Goal: Task Accomplishment & Management: Complete application form

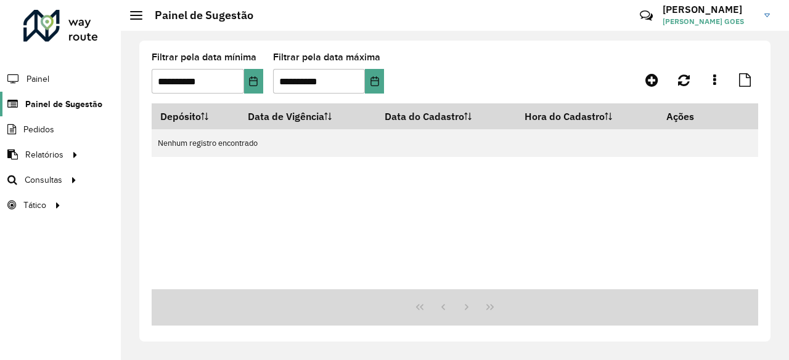
click at [83, 103] on span "Painel de Sugestão" at bounding box center [63, 104] width 77 height 13
click at [47, 112] on link "Painel de Sugestão" at bounding box center [51, 104] width 102 height 25
click at [46, 98] on span "Painel de Sugestão" at bounding box center [63, 104] width 77 height 13
click at [643, 79] on link at bounding box center [652, 80] width 28 height 22
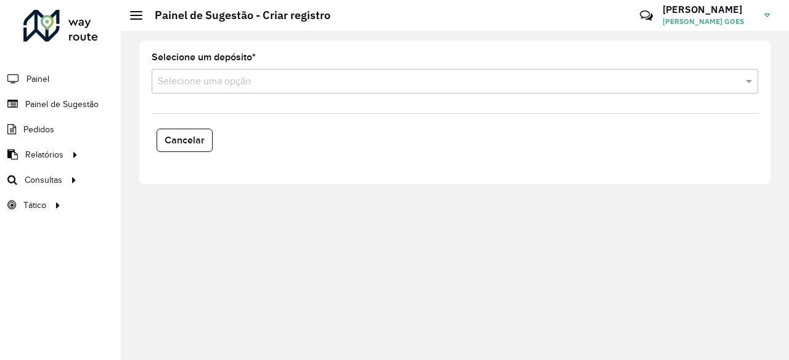
click at [269, 82] on input "text" at bounding box center [442, 82] width 569 height 15
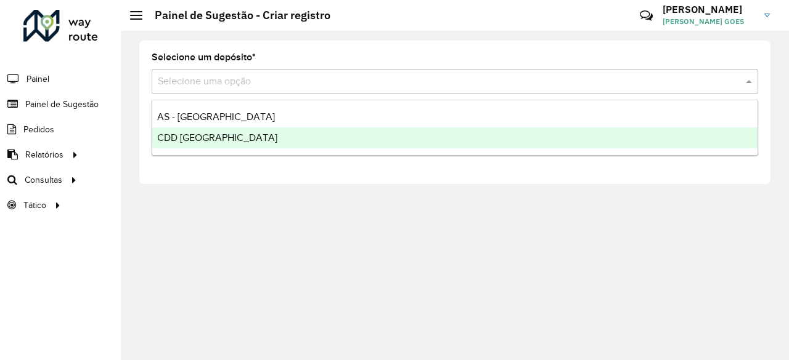
click at [209, 137] on span "CDD [GEOGRAPHIC_DATA]" at bounding box center [217, 137] width 120 height 10
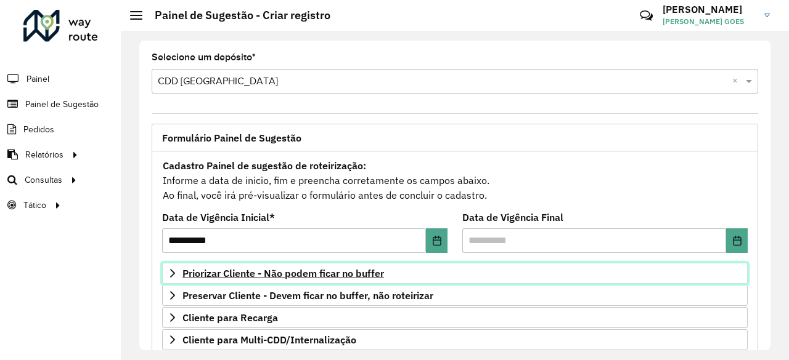
click at [169, 272] on icon at bounding box center [173, 274] width 10 height 10
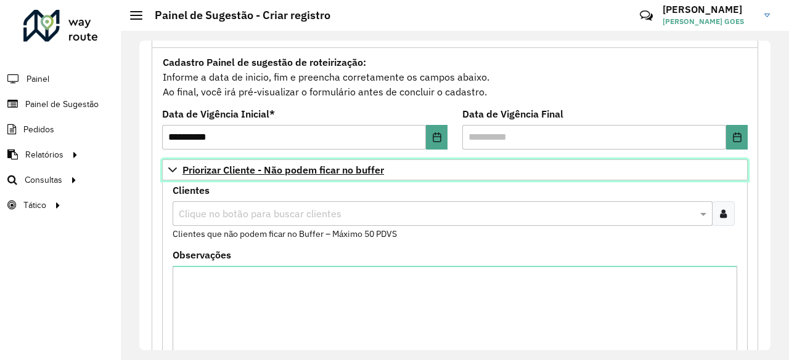
scroll to position [123, 0]
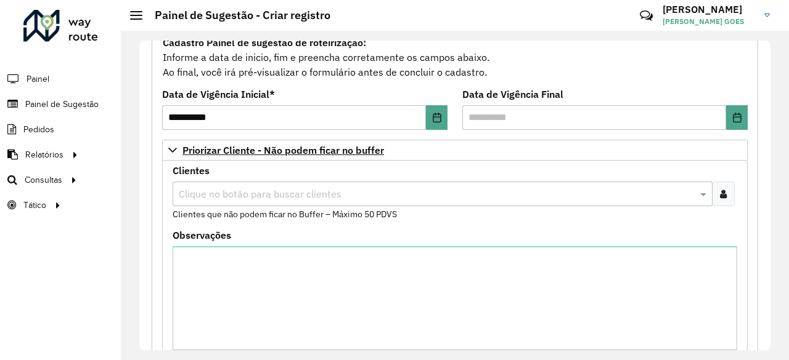
click at [239, 203] on div "Clique no botão para buscar clientes" at bounding box center [442, 194] width 540 height 25
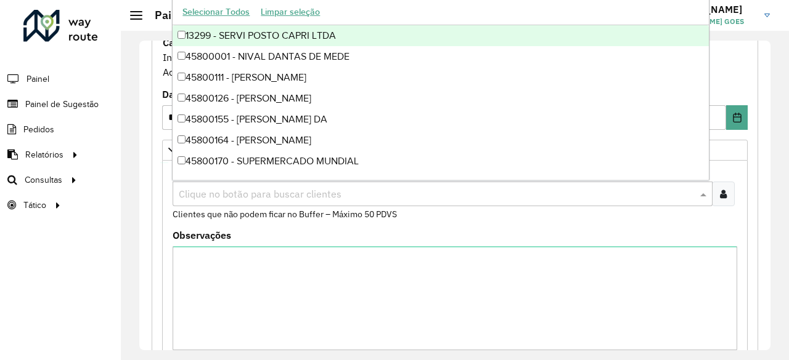
click at [241, 197] on input "text" at bounding box center [436, 194] width 521 height 15
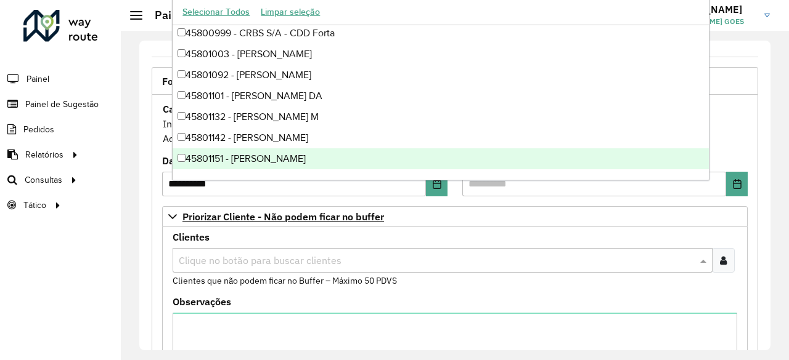
scroll to position [0, 0]
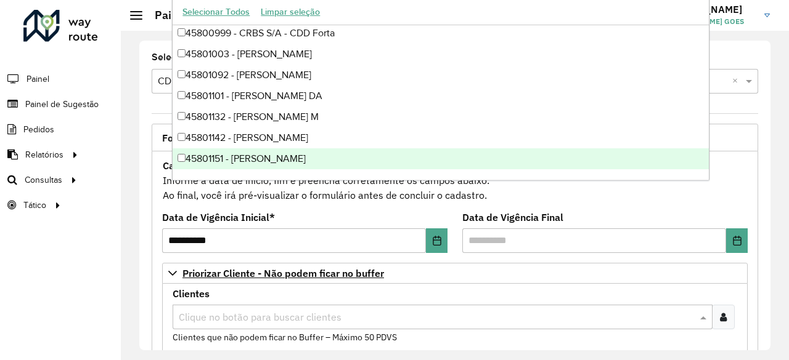
click at [287, 322] on input "text" at bounding box center [436, 317] width 521 height 15
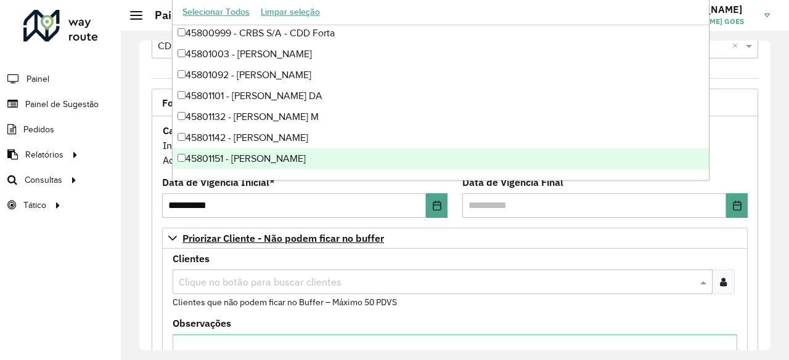
scroll to position [62, 0]
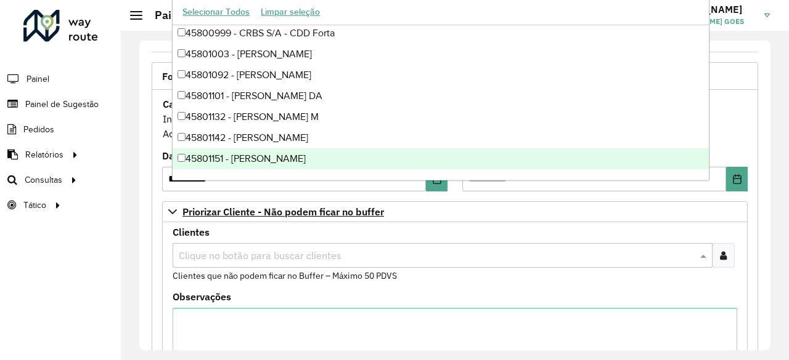
click at [739, 253] on formly-field "Clientes Clique no botão para buscar clientes Clientes que não podem ficar no B…" at bounding box center [454, 260] width 579 height 65
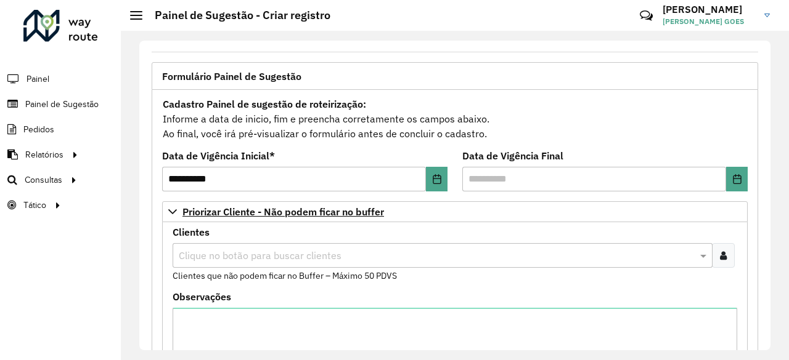
click at [728, 253] on div at bounding box center [723, 255] width 23 height 25
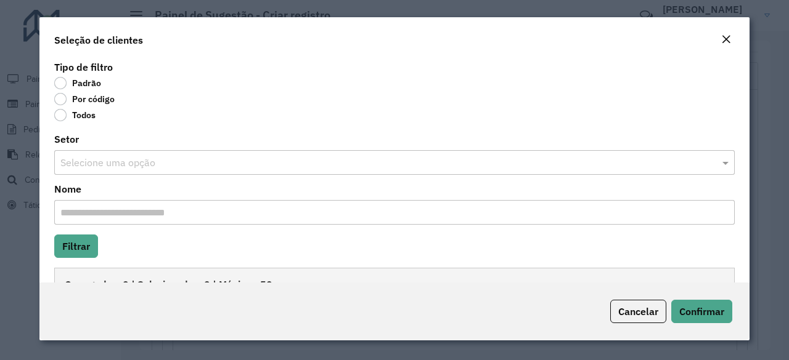
click at [731, 42] on button "Close" at bounding box center [725, 40] width 17 height 16
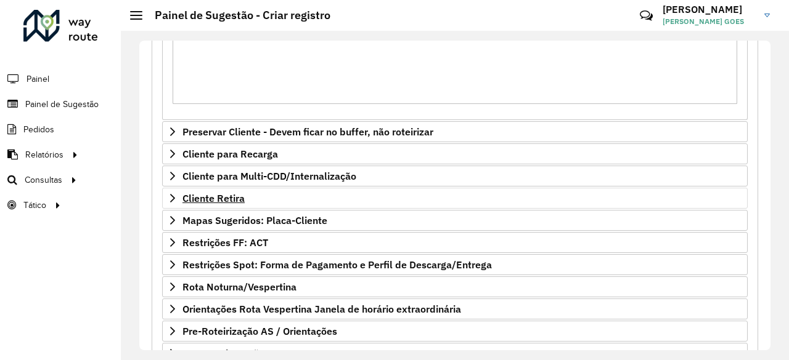
scroll to position [431, 0]
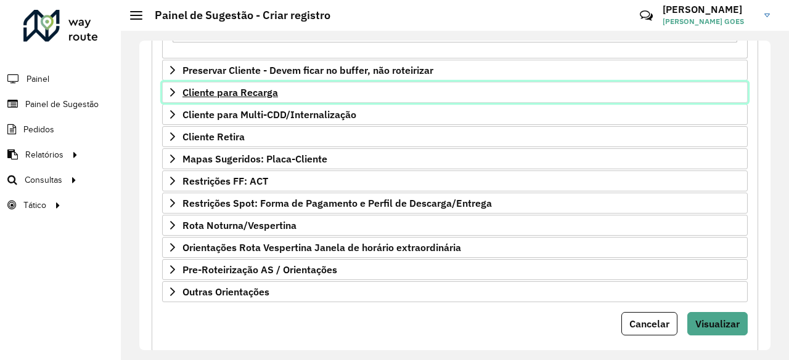
click at [282, 95] on link "Cliente para Recarga" at bounding box center [454, 92] width 585 height 21
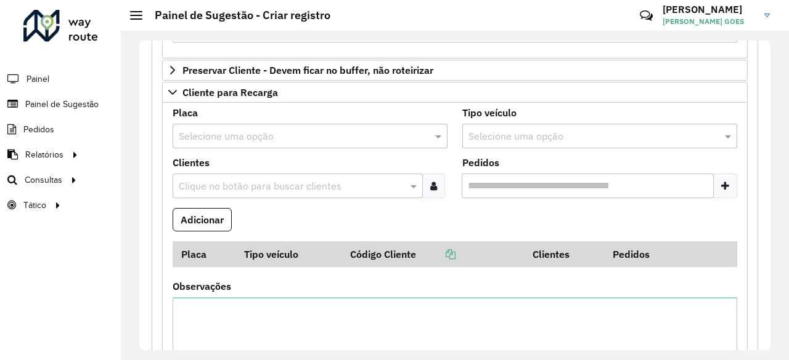
click at [250, 130] on input "text" at bounding box center [298, 136] width 238 height 15
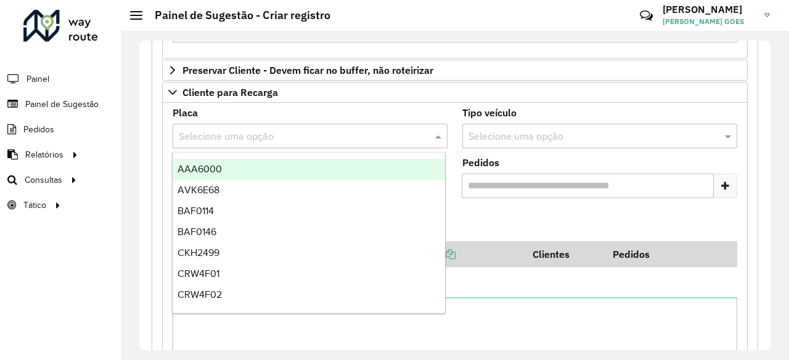
click at [387, 103] on div "Placa Selecione uma opção Tipo veículo Selecione uma opção Clientes Clique no b…" at bounding box center [454, 260] width 585 height 315
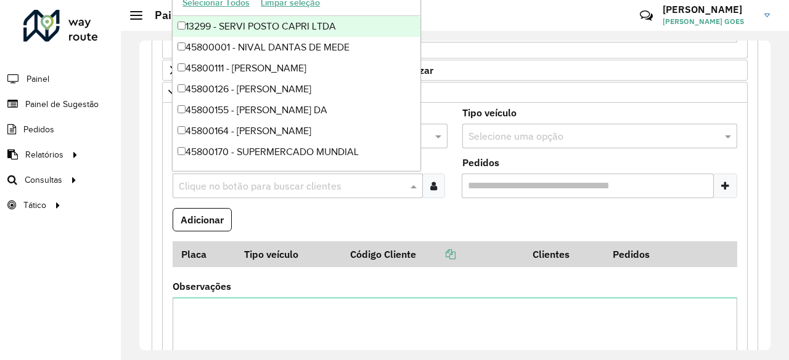
click at [297, 192] on div "Clique no botão para buscar clientes" at bounding box center [297, 186] width 250 height 25
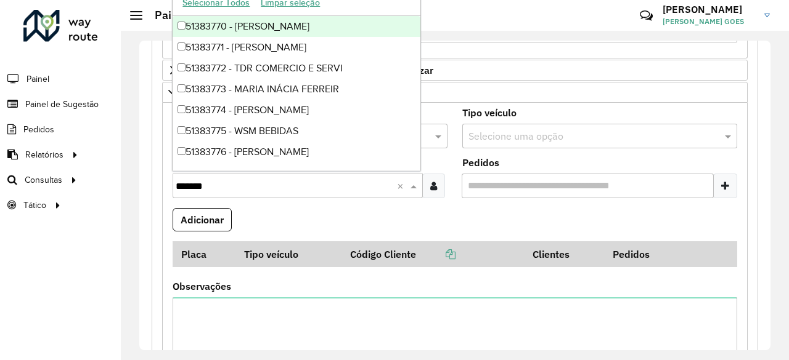
type input "********"
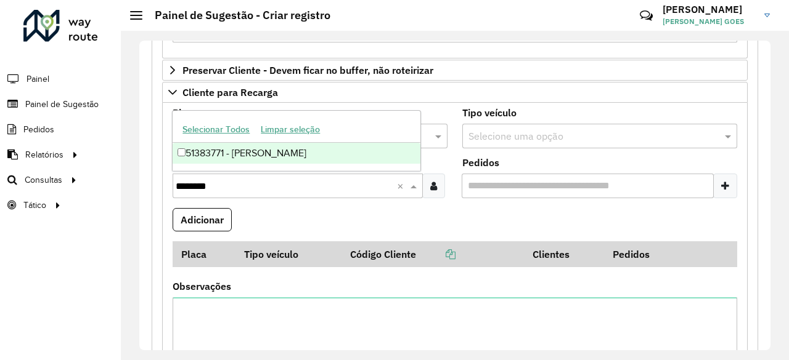
click at [248, 155] on div "51383771 - [PERSON_NAME]" at bounding box center [296, 153] width 248 height 21
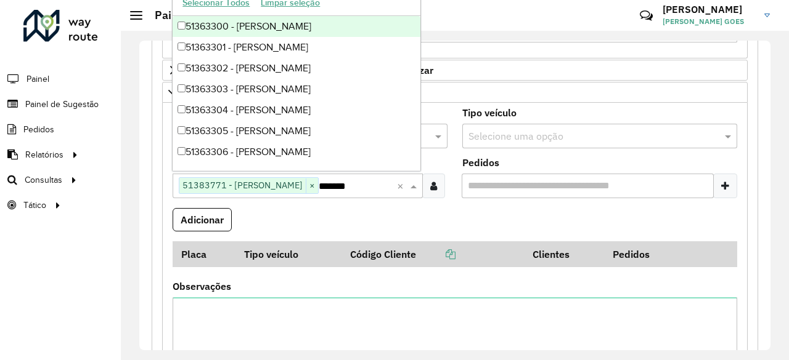
type input "********"
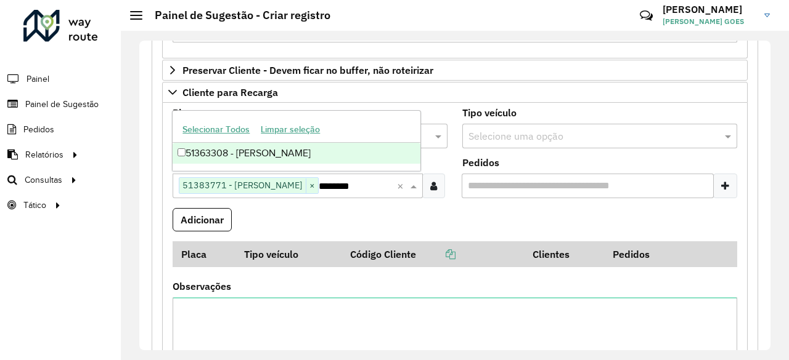
click at [313, 156] on div "51363308 - [PERSON_NAME]" at bounding box center [296, 153] width 248 height 21
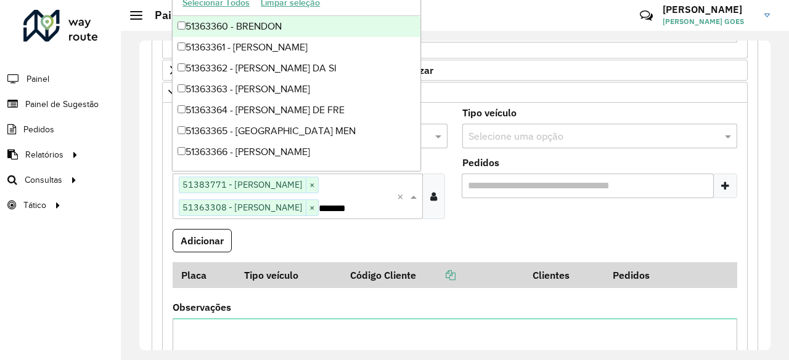
type input "********"
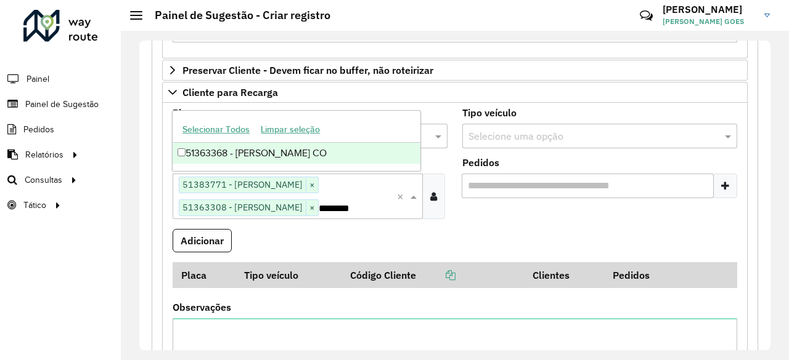
click at [327, 151] on div "51363368 - [PERSON_NAME] CO" at bounding box center [296, 153] width 248 height 21
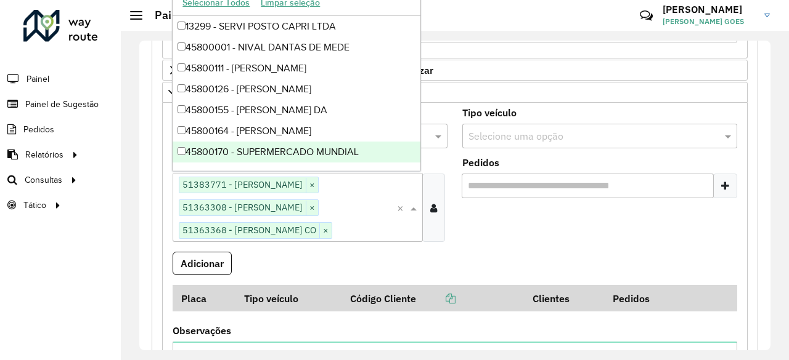
click at [485, 246] on formly-field "Pedidos" at bounding box center [600, 205] width 290 height 94
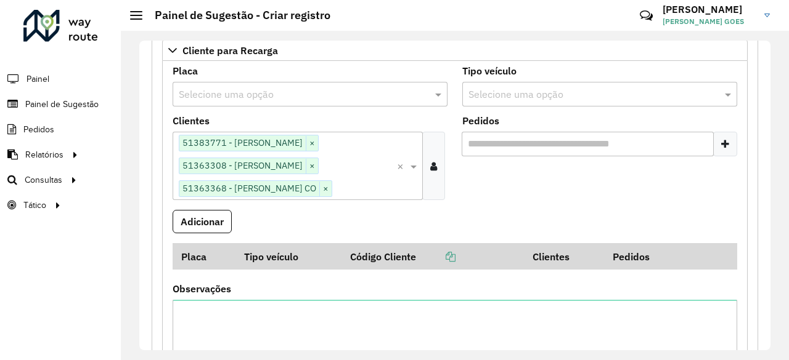
scroll to position [493, 0]
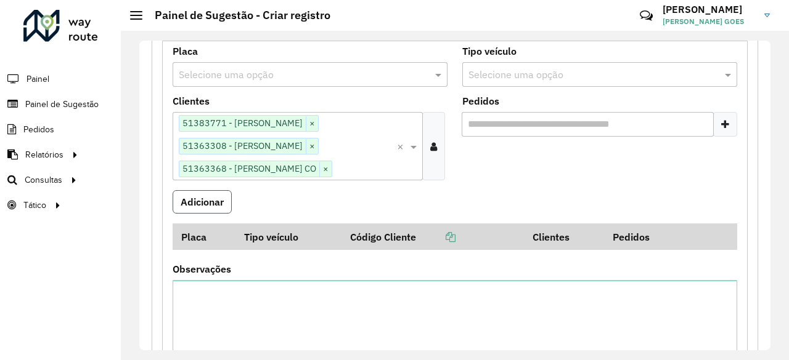
click at [209, 200] on button "Adicionar" at bounding box center [201, 201] width 59 height 23
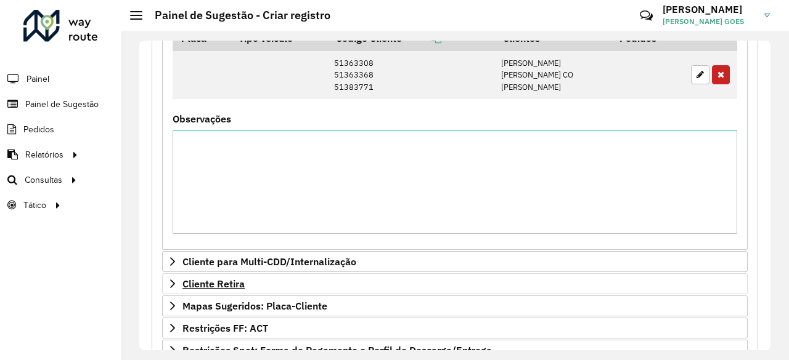
scroll to position [678, 0]
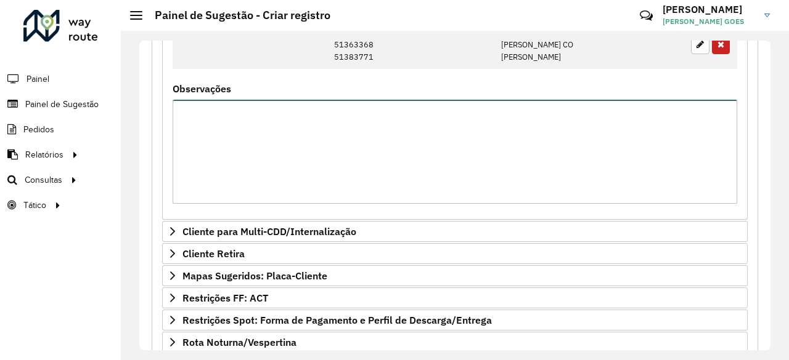
click at [322, 150] on textarea "Observações" at bounding box center [454, 152] width 564 height 104
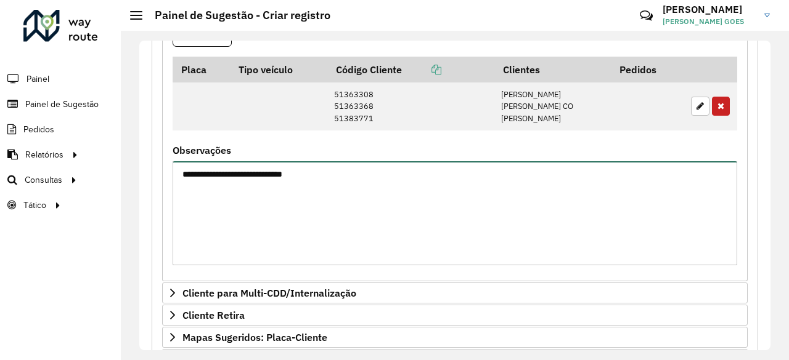
type textarea "**********"
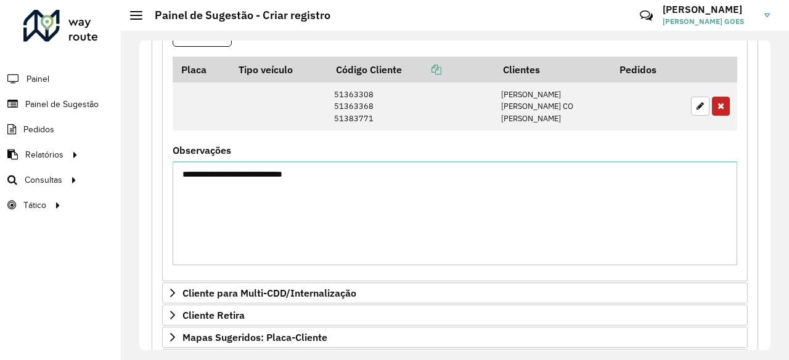
click at [344, 146] on div "**********" at bounding box center [454, 206] width 564 height 120
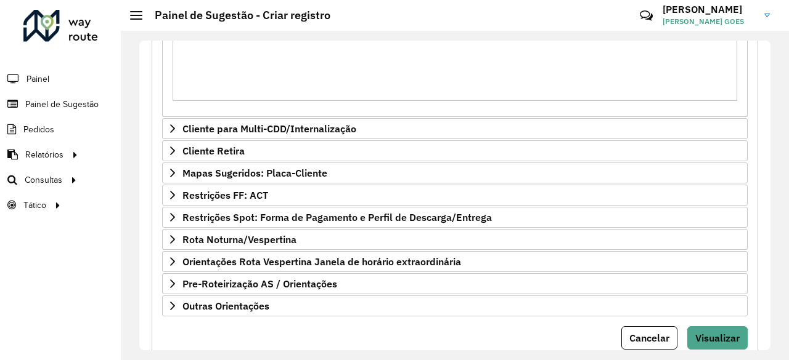
scroll to position [815, 0]
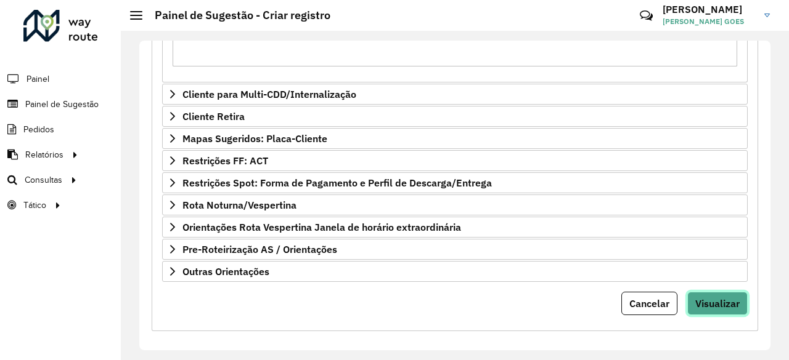
click at [730, 298] on span "Visualizar" at bounding box center [717, 304] width 44 height 12
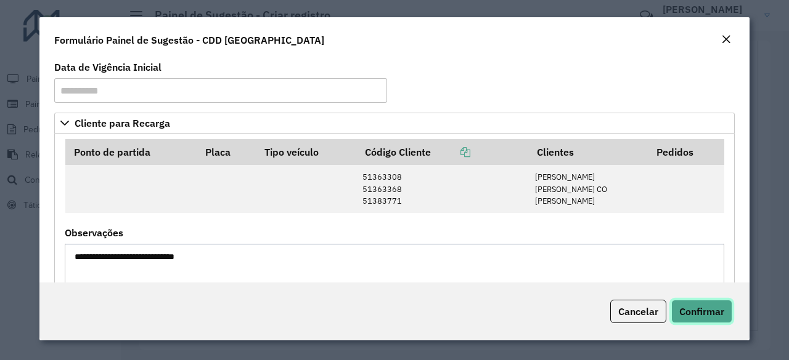
click at [704, 312] on span "Confirmar" at bounding box center [701, 312] width 45 height 12
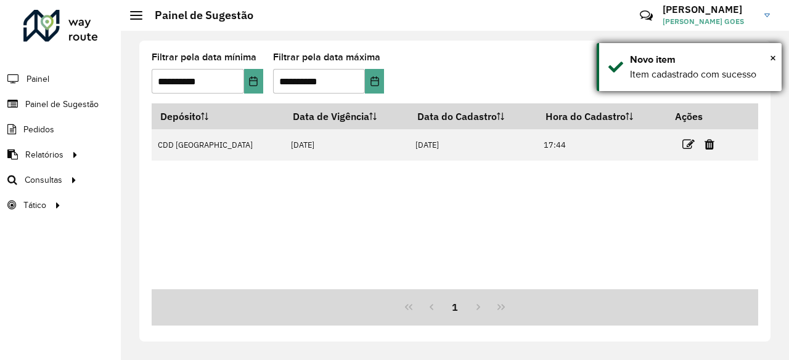
click at [763, 57] on div "Novo item" at bounding box center [701, 59] width 142 height 15
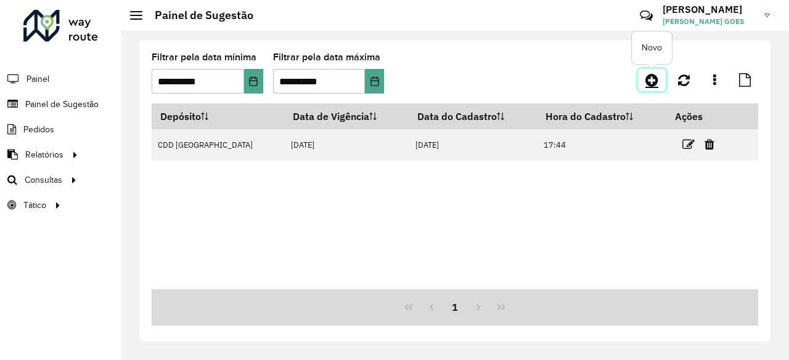
click at [654, 82] on icon at bounding box center [651, 80] width 13 height 15
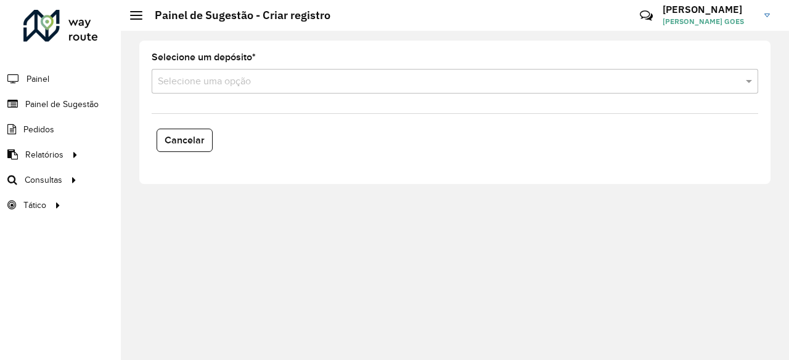
click at [275, 84] on input "text" at bounding box center [442, 82] width 569 height 15
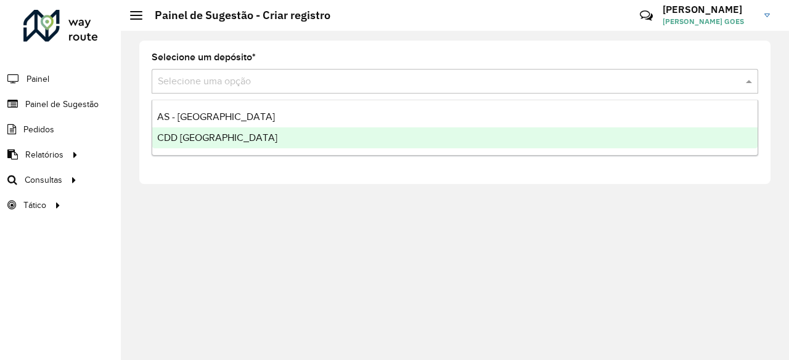
click at [221, 138] on div "CDD [GEOGRAPHIC_DATA]" at bounding box center [454, 138] width 605 height 21
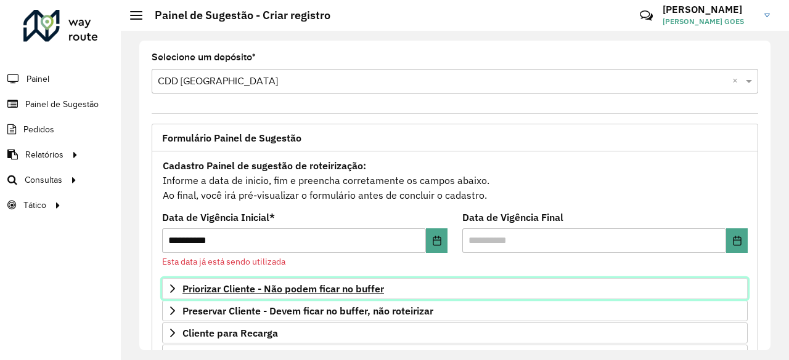
click at [277, 288] on span "Priorizar Cliente - Não podem ficar no buffer" at bounding box center [282, 289] width 201 height 10
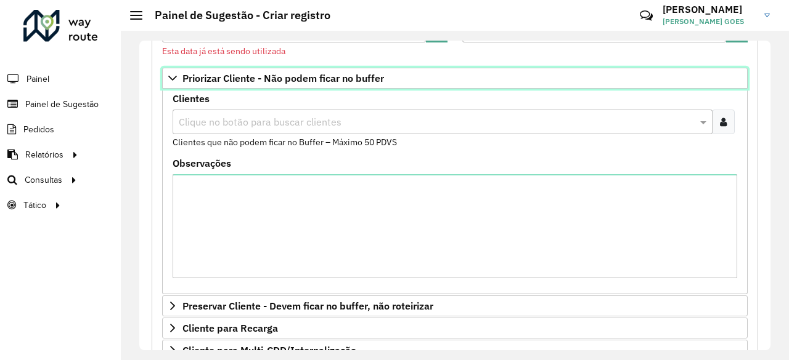
scroll to position [185, 0]
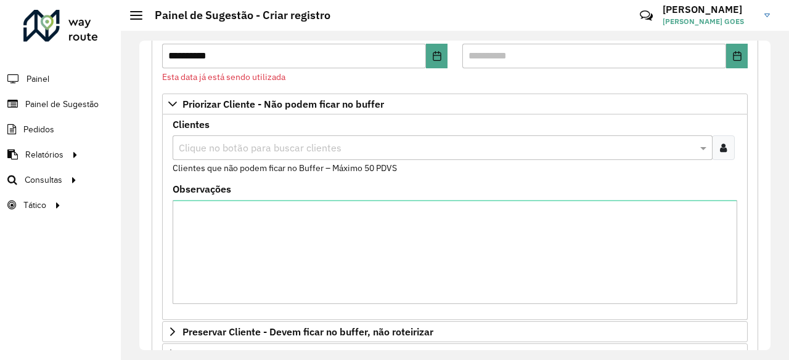
click at [720, 143] on icon at bounding box center [723, 148] width 7 height 10
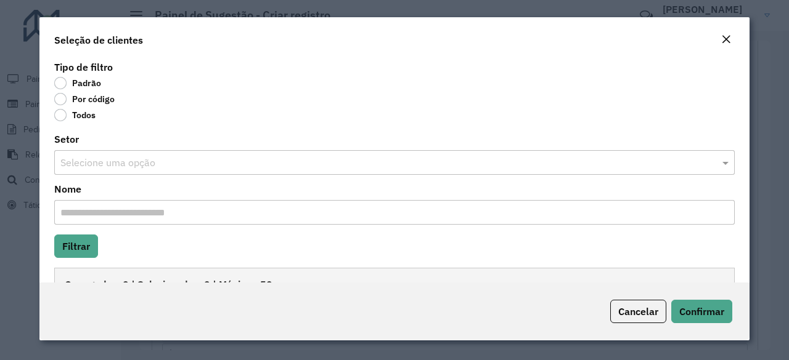
click at [91, 161] on input "text" at bounding box center [381, 163] width 643 height 15
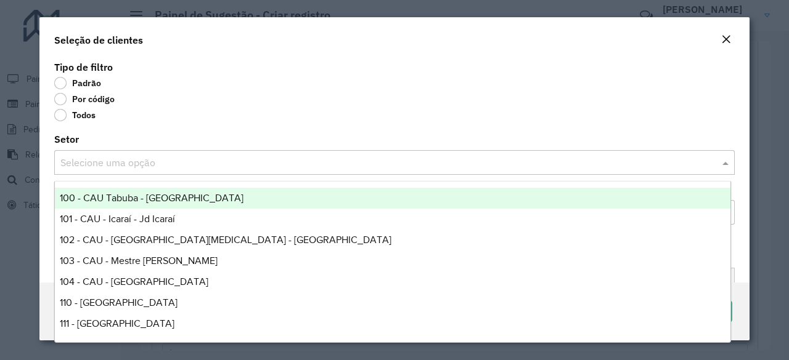
paste input "**********"
type input "**********"
click at [269, 120] on div "Todos" at bounding box center [394, 117] width 680 height 15
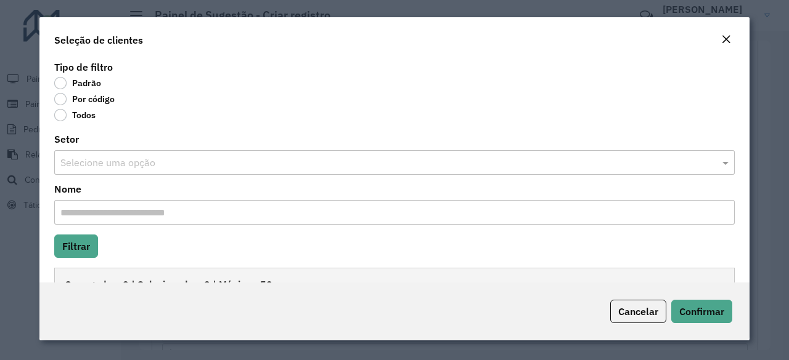
click at [102, 100] on label "Por código" at bounding box center [84, 99] width 60 height 12
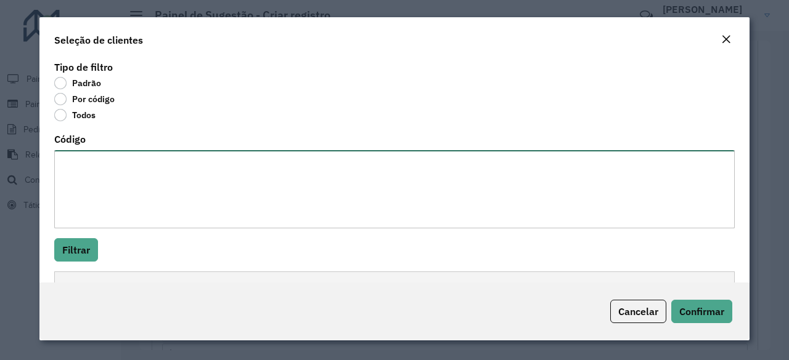
click at [129, 177] on textarea "Código" at bounding box center [394, 189] width 680 height 78
paste textarea "******** ******** ******** ******* ******** ******** ******** ********"
click at [147, 206] on textarea "******** ******** ******** ******* ******** ******** ******** ********" at bounding box center [392, 189] width 676 height 78
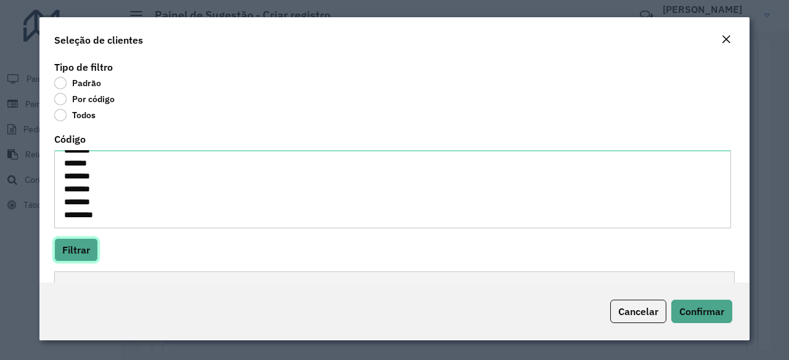
click at [84, 248] on button "Filtrar" at bounding box center [76, 249] width 44 height 23
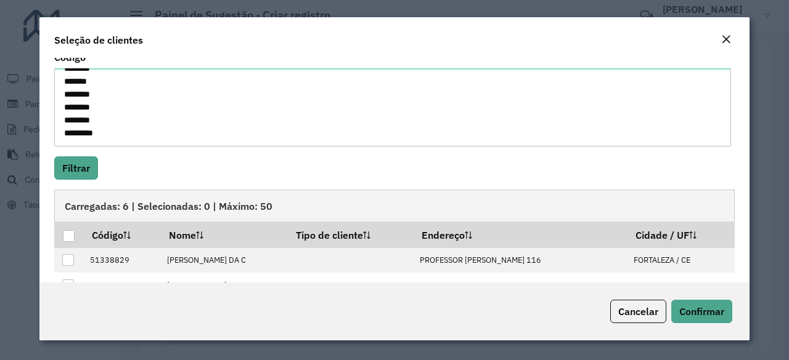
scroll to position [80, 0]
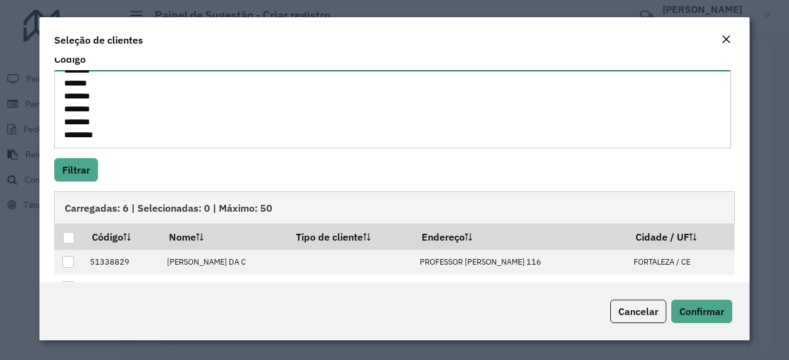
click at [129, 130] on textarea "******** ******** ******** ******* ******** ******** ******** ********" at bounding box center [392, 109] width 676 height 78
type textarea "******** ******** ******** ******* ******** ******** ******** ******** ********"
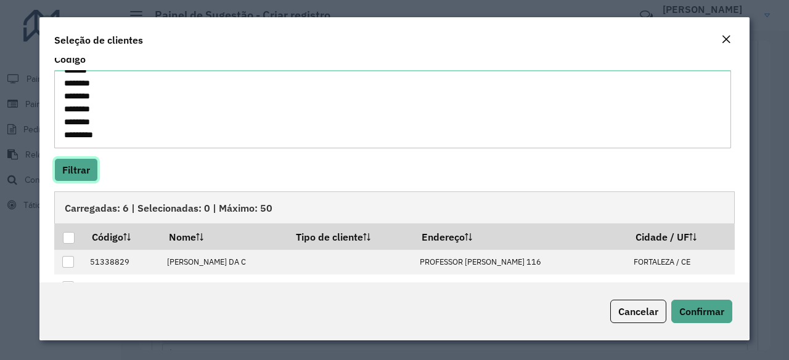
click at [73, 171] on button "Filtrar" at bounding box center [76, 169] width 44 height 23
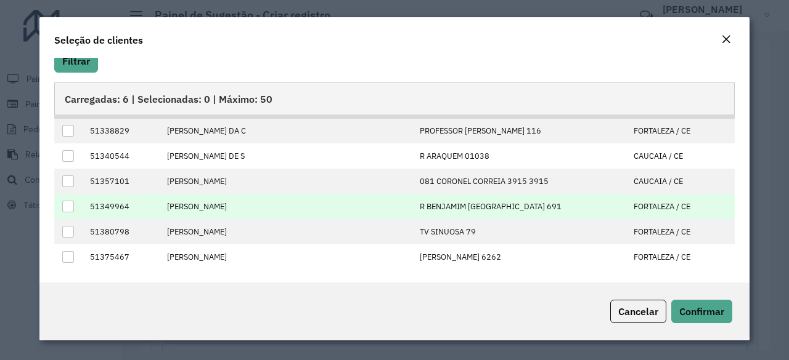
scroll to position [0, 0]
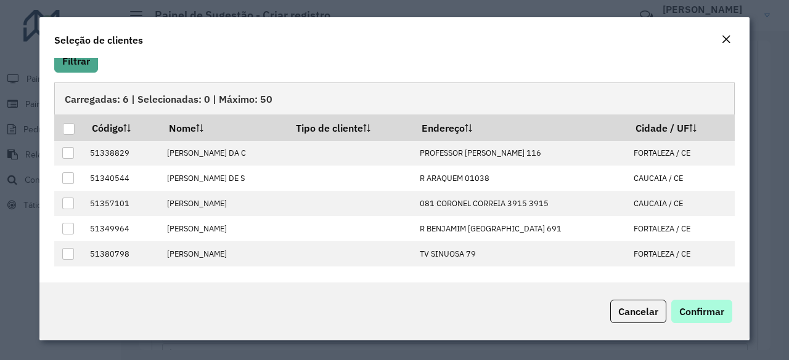
drag, startPoint x: 736, startPoint y: 328, endPoint x: 726, endPoint y: 319, distance: 12.6
click at [736, 328] on div "Cancelar Confirmar" at bounding box center [394, 312] width 710 height 58
click at [724, 316] on button "Confirmar" at bounding box center [701, 311] width 61 height 23
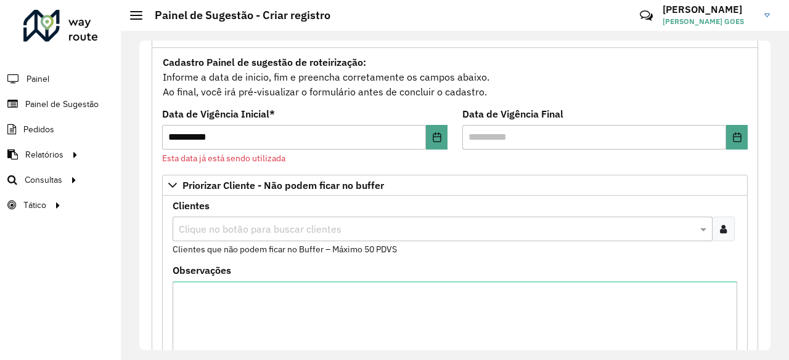
scroll to position [123, 0]
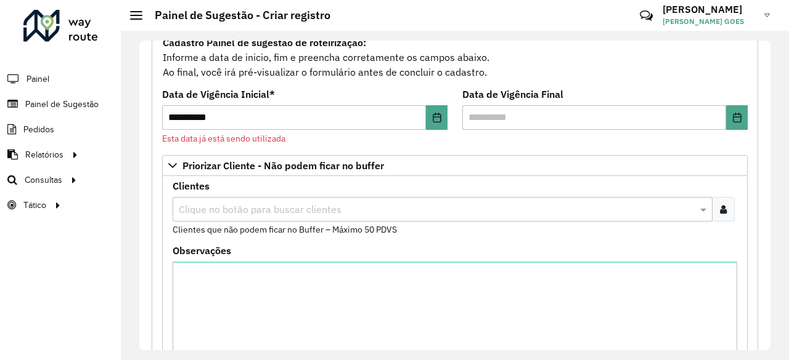
click at [720, 213] on icon at bounding box center [723, 210] width 7 height 10
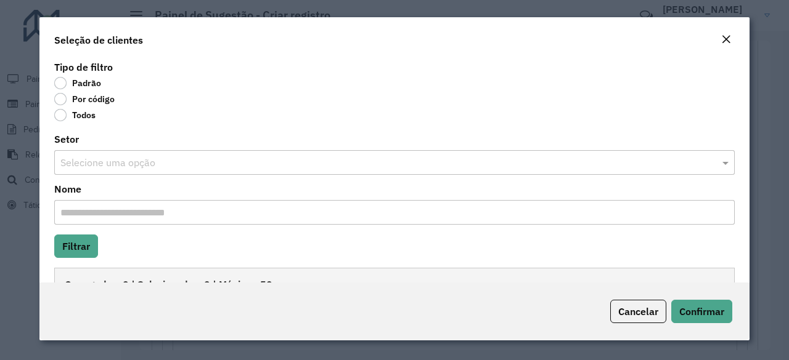
click at [60, 99] on label "Por código" at bounding box center [84, 99] width 60 height 12
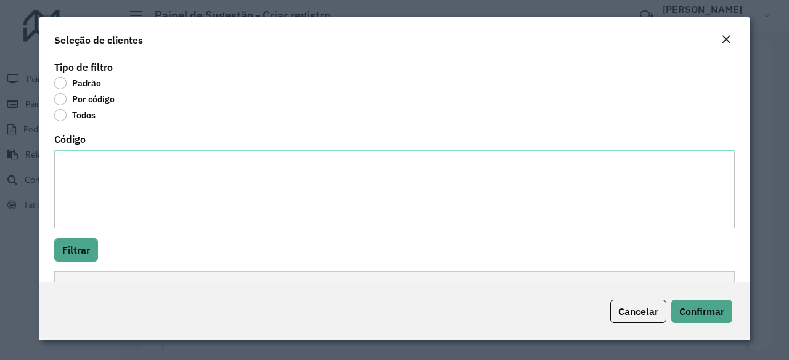
drag, startPoint x: 43, startPoint y: 168, endPoint x: 109, endPoint y: 171, distance: 66.0
click at [43, 168] on div "Tipo de filtro Padrão Por código Todos Código Filtrar Carregadas: 0 | Seleciona…" at bounding box center [394, 170] width 710 height 225
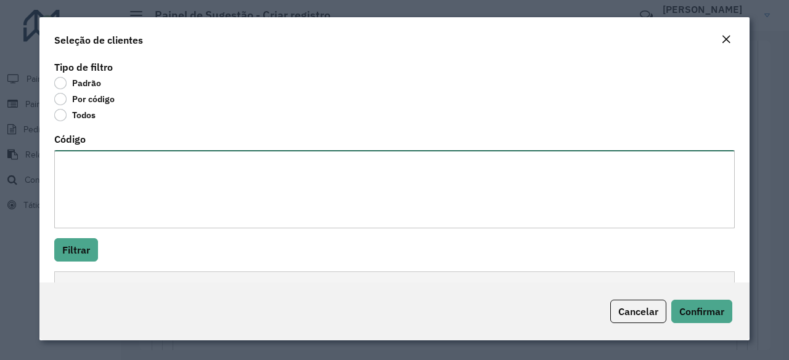
click at [110, 171] on textarea "Código" at bounding box center [394, 189] width 680 height 78
paste textarea "******** ******** ******** ******* ******** ******** ******** ********"
type textarea "******** ******** ******** ******* ******** ******** ******** ********"
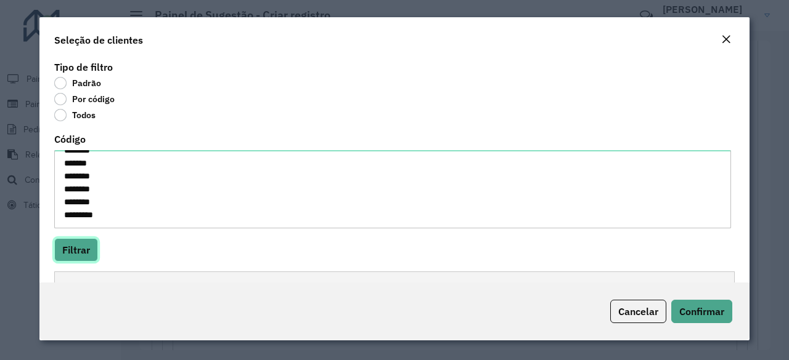
click at [85, 253] on button "Filtrar" at bounding box center [76, 249] width 44 height 23
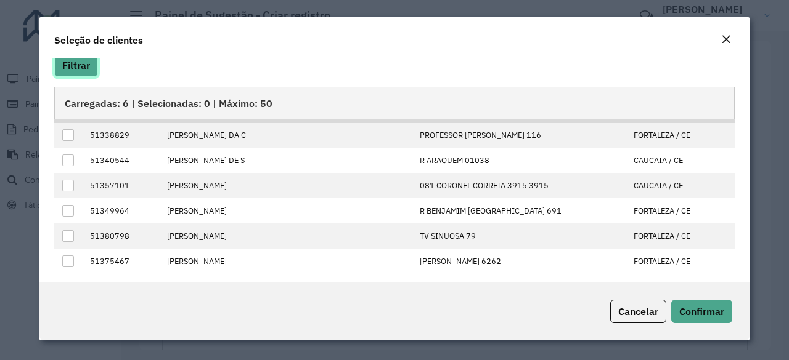
scroll to position [189, 0]
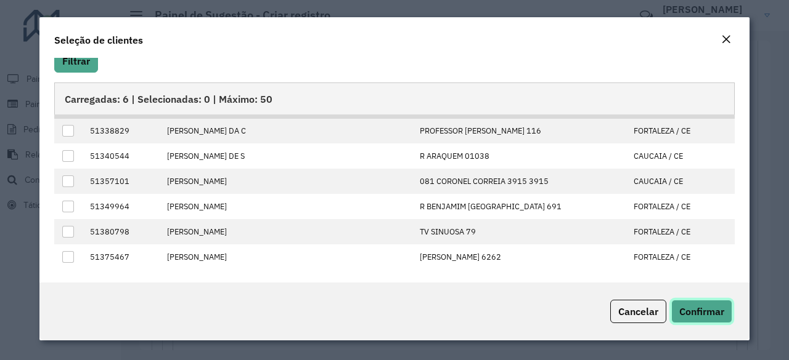
click at [690, 302] on button "Confirmar" at bounding box center [701, 311] width 61 height 23
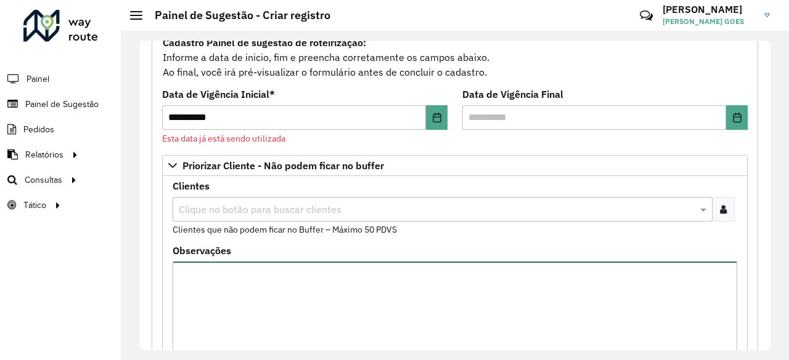
click at [439, 279] on textarea "Observações" at bounding box center [454, 314] width 564 height 104
drag, startPoint x: 446, startPoint y: 270, endPoint x: 719, endPoint y: 301, distance: 274.6
click at [528, 294] on textarea "Observações" at bounding box center [454, 314] width 564 height 104
click at [219, 283] on textarea "Observações" at bounding box center [454, 314] width 564 height 104
paste textarea "********"
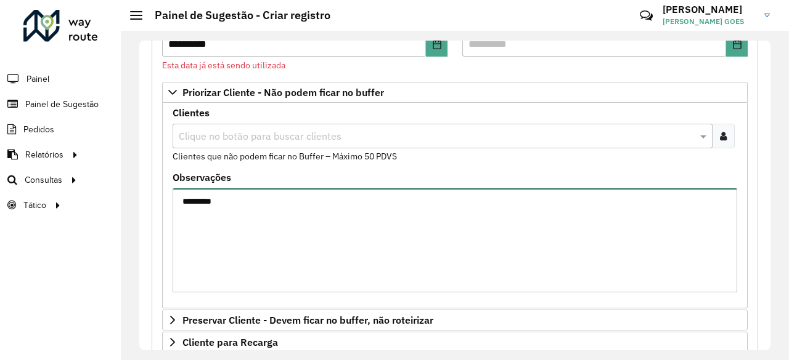
scroll to position [123, 0]
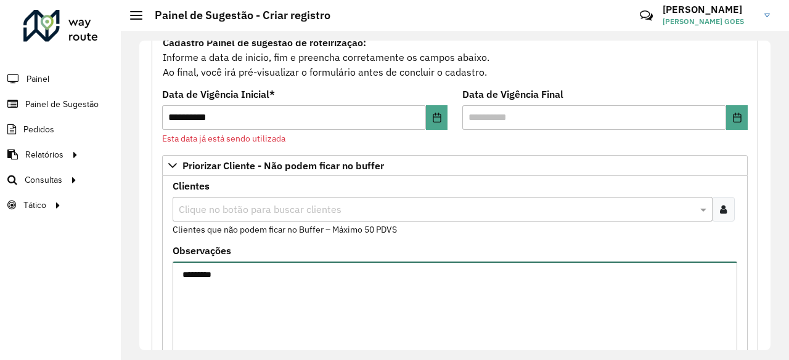
type textarea "********"
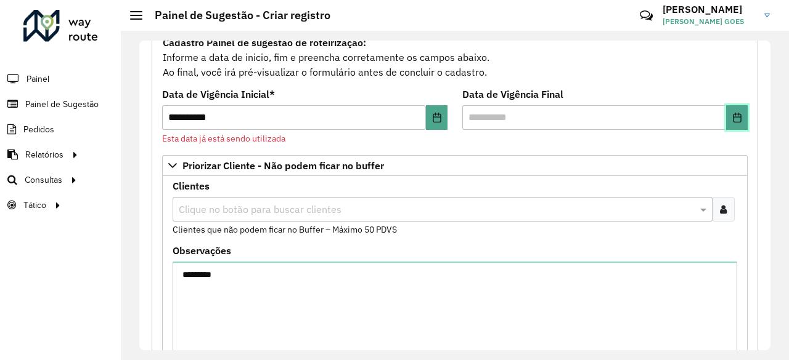
click at [727, 114] on button "Choose Date" at bounding box center [737, 117] width 22 height 25
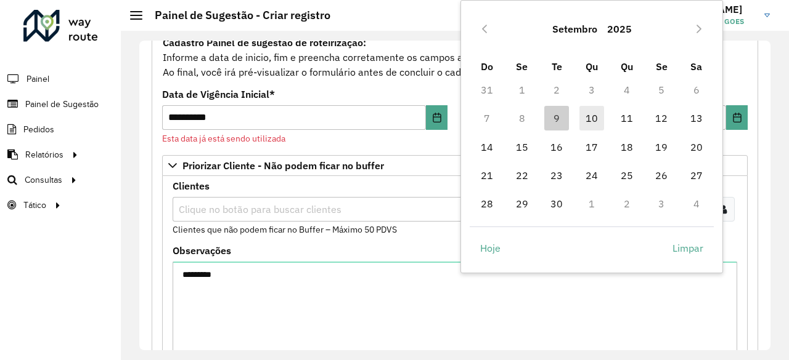
click at [598, 113] on span "10" at bounding box center [591, 118] width 25 height 25
type input "**********"
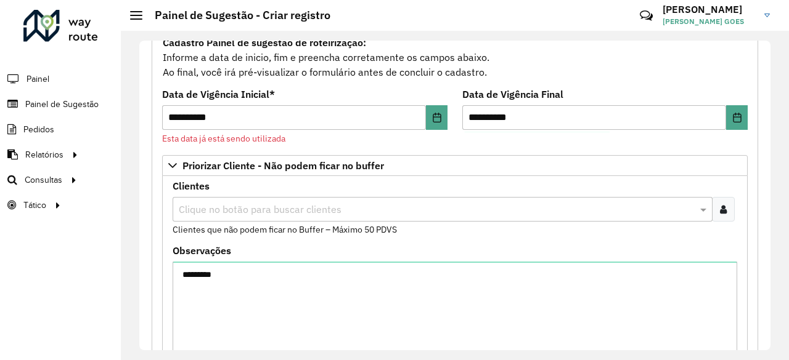
click at [465, 140] on formly-field "**********" at bounding box center [605, 122] width 300 height 65
click at [723, 206] on icon at bounding box center [723, 210] width 7 height 10
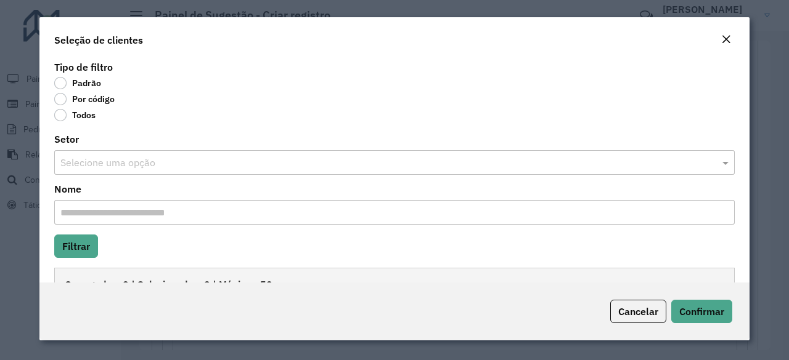
click at [71, 97] on label "Por código" at bounding box center [84, 99] width 60 height 12
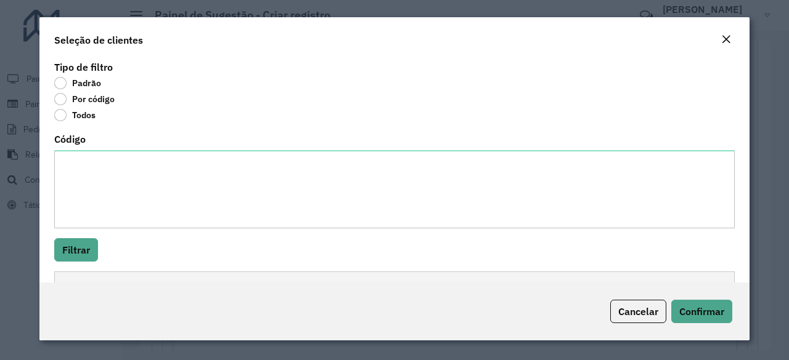
drag, startPoint x: 434, startPoint y: 233, endPoint x: 76, endPoint y: 194, distance: 360.0
click at [85, 194] on div "Tipo de filtro Padrão Por código Todos Código Filtrar Carregadas: 0 | Seleciona…" at bounding box center [394, 170] width 710 height 225
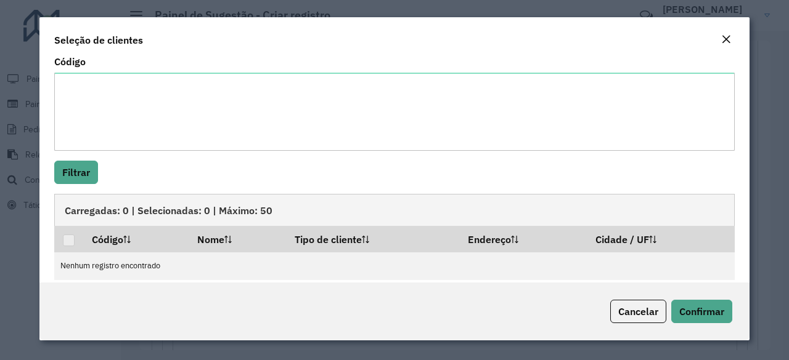
scroll to position [89, 0]
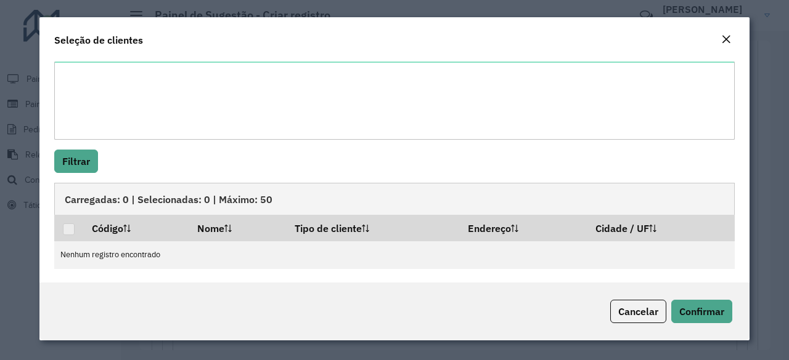
click at [142, 99] on textarea "Código" at bounding box center [394, 101] width 680 height 78
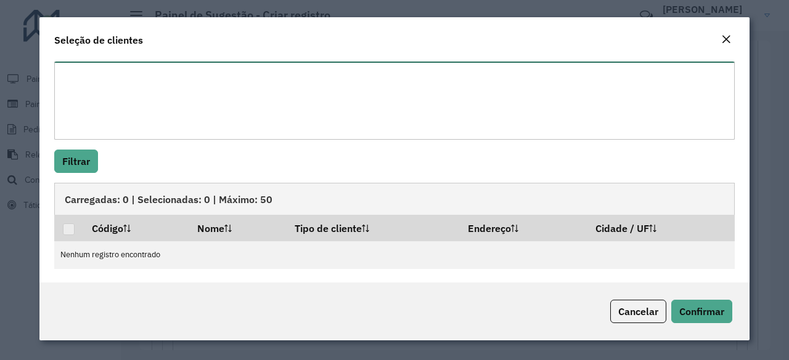
paste textarea "******** ******** ******** ******* ******** ******** ******** ********"
type textarea "******** ******** ******** ******* ******** ******** ******** ********"
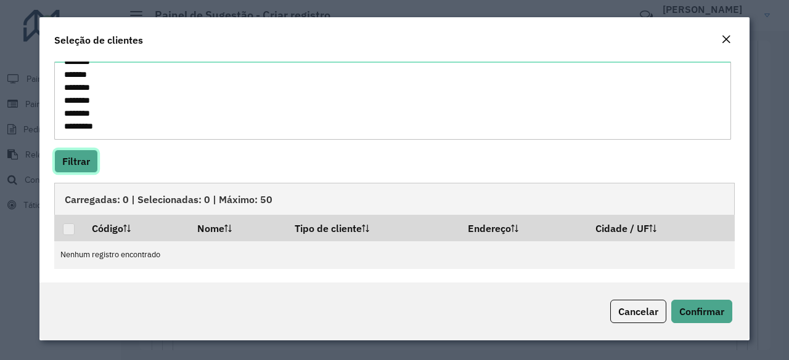
click at [86, 164] on button "Filtrar" at bounding box center [76, 161] width 44 height 23
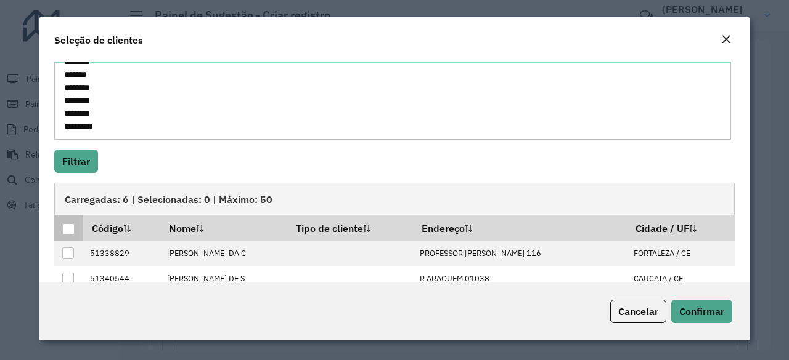
click at [67, 229] on div at bounding box center [69, 230] width 12 height 12
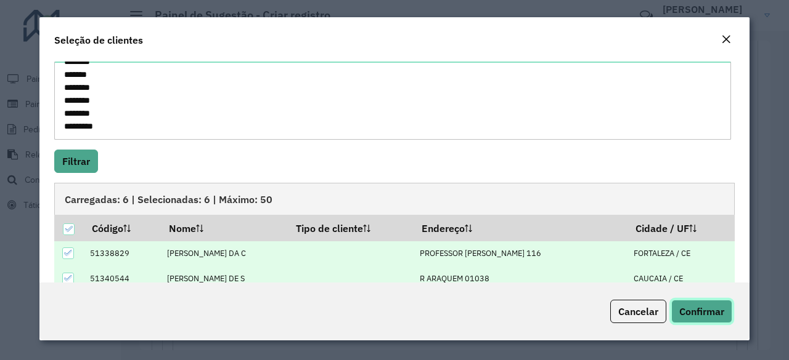
click at [692, 321] on button "Confirmar" at bounding box center [701, 311] width 61 height 23
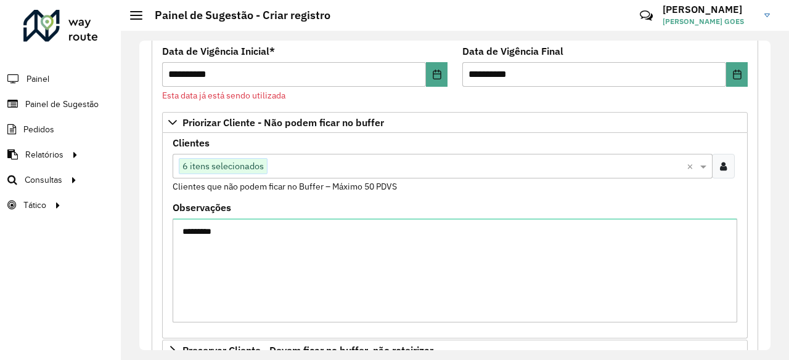
scroll to position [185, 0]
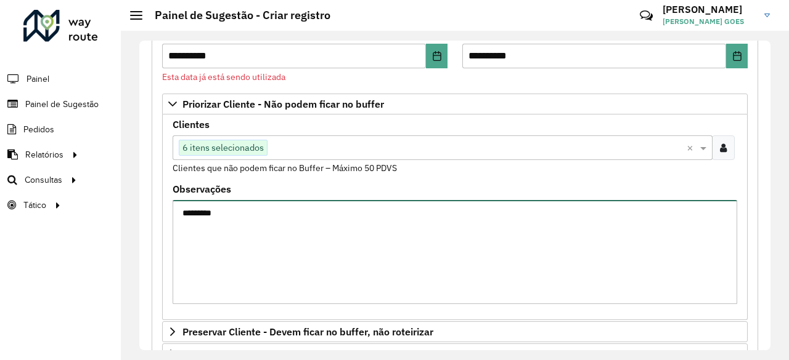
click at [250, 221] on textarea "********" at bounding box center [454, 252] width 564 height 104
drag, startPoint x: 223, startPoint y: 212, endPoint x: 138, endPoint y: 200, distance: 85.8
click at [138, 200] on div "**********" at bounding box center [455, 196] width 668 height 330
paste textarea "******** ******** ******* ******** ******** ******** ********"
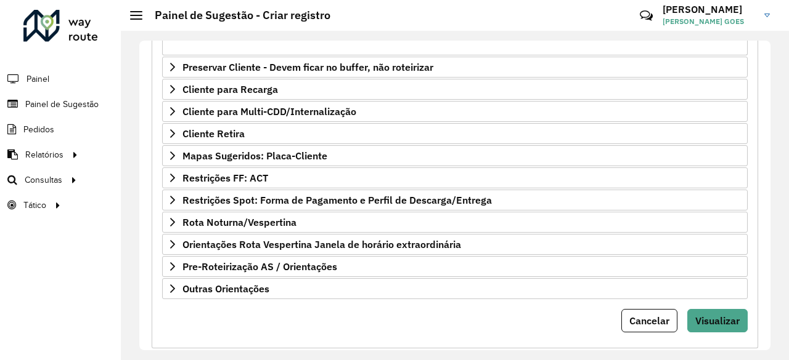
scroll to position [468, 0]
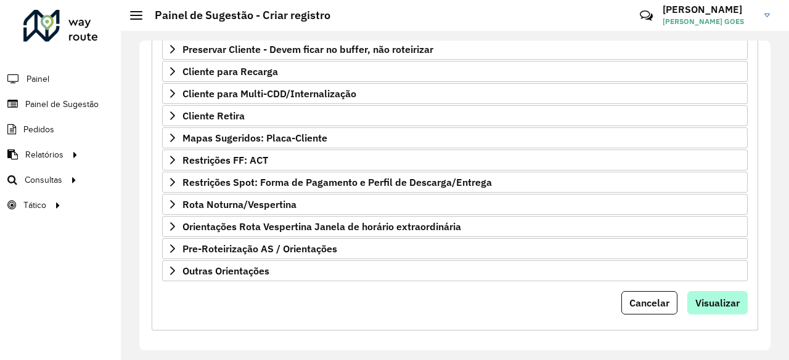
type textarea "**********"
click at [713, 291] on button "Visualizar" at bounding box center [717, 302] width 60 height 23
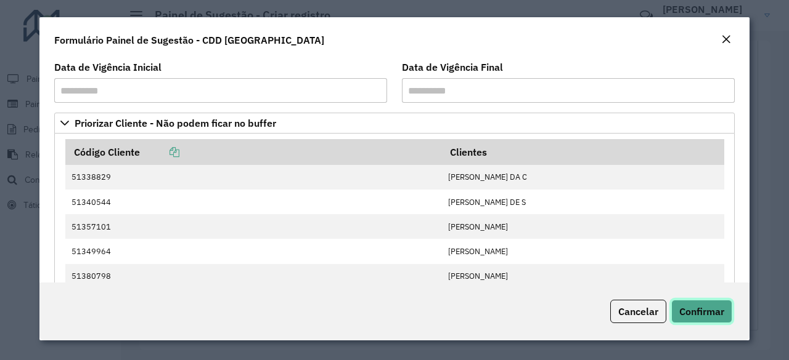
click at [720, 315] on span "Confirmar" at bounding box center [701, 312] width 45 height 12
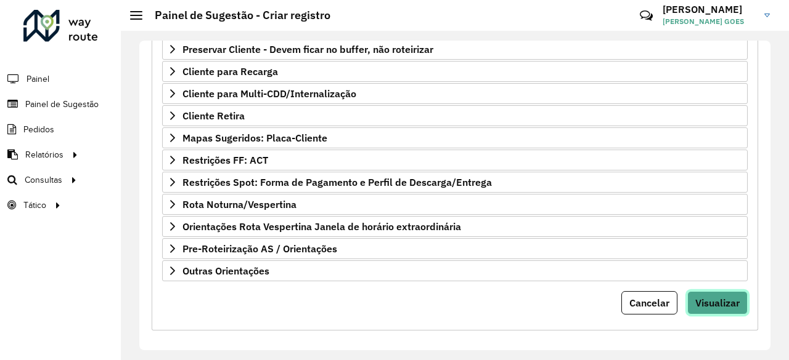
click at [732, 297] on span "Visualizar" at bounding box center [717, 303] width 44 height 12
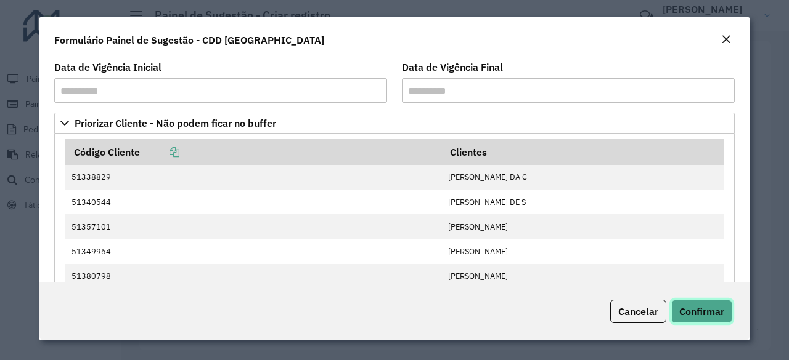
click at [691, 309] on span "Confirmar" at bounding box center [701, 312] width 45 height 12
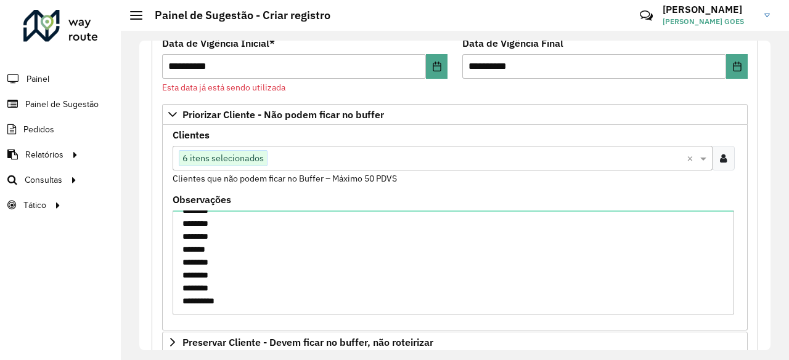
scroll to position [160, 0]
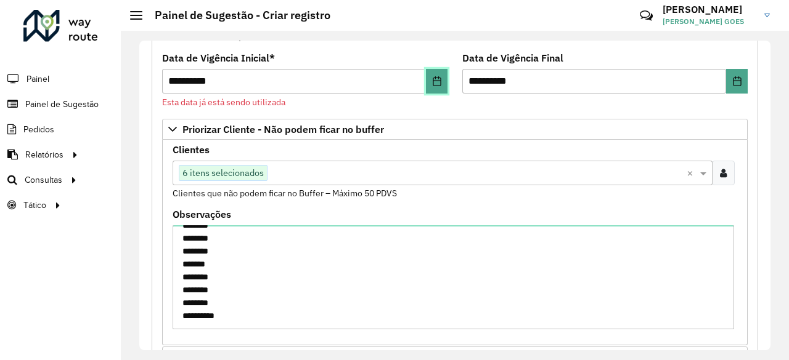
click at [426, 77] on button "Choose Date" at bounding box center [437, 81] width 22 height 25
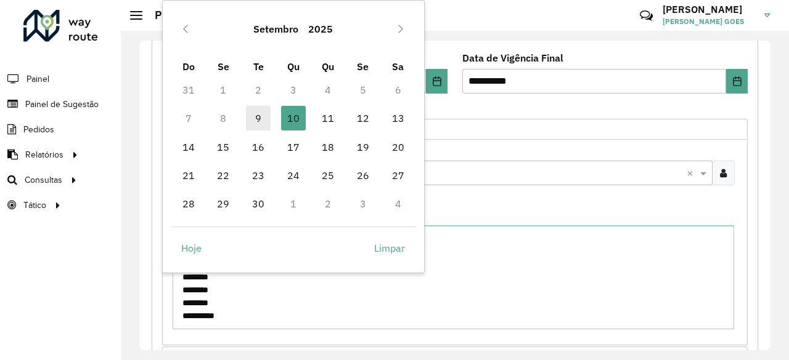
click at [266, 126] on span "9" at bounding box center [258, 118] width 25 height 25
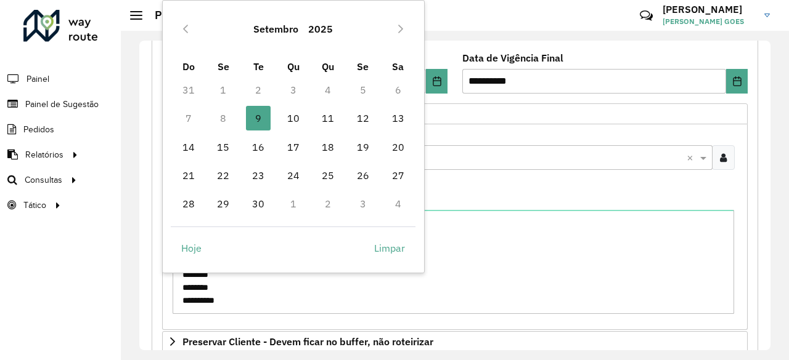
type input "**********"
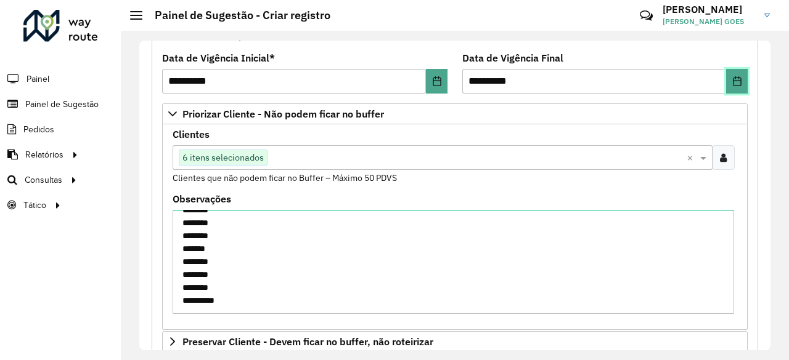
click at [736, 74] on button "Choose Date" at bounding box center [737, 81] width 22 height 25
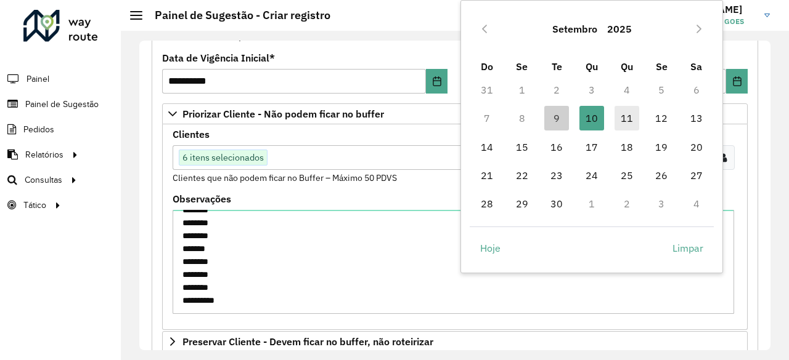
click at [617, 121] on span "11" at bounding box center [626, 118] width 25 height 25
type input "**********"
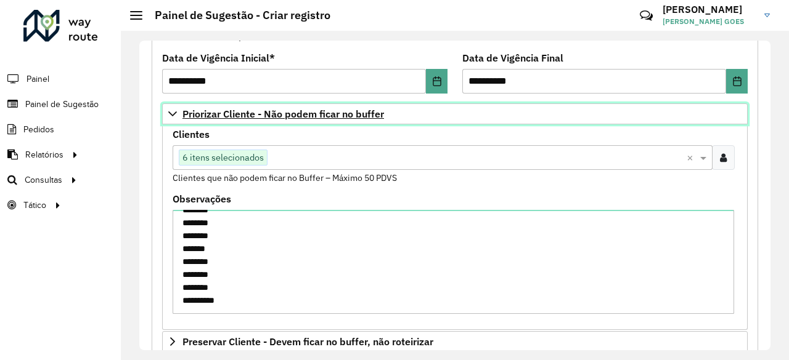
click at [495, 114] on link "Priorizar Cliente - Não podem ficar no buffer" at bounding box center [454, 113] width 585 height 21
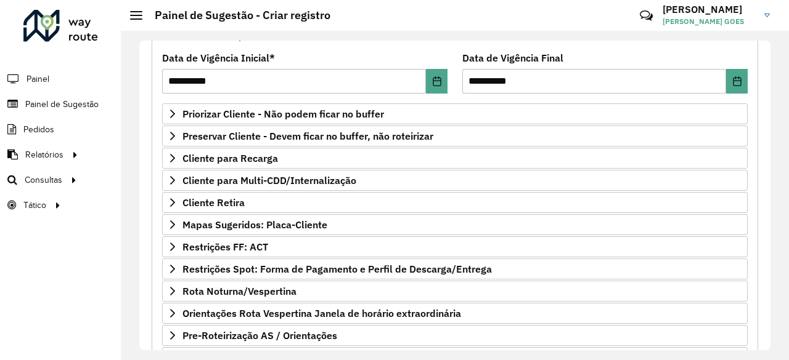
click at [448, 50] on formly-field "Cadastro Painel de sugestão de roteirização: Informe a data de inicio, fim e pr…" at bounding box center [455, 25] width 600 height 55
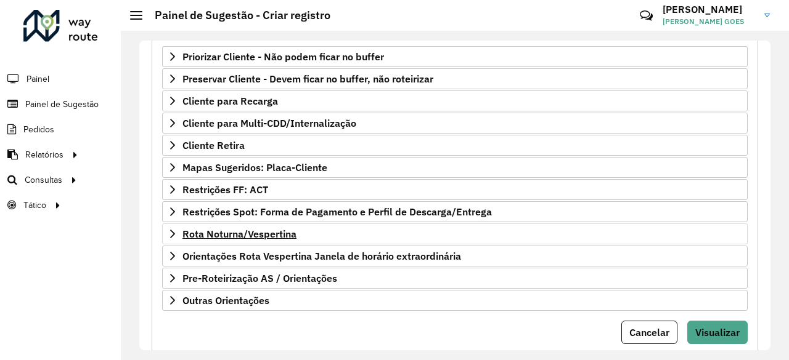
scroll to position [246, 0]
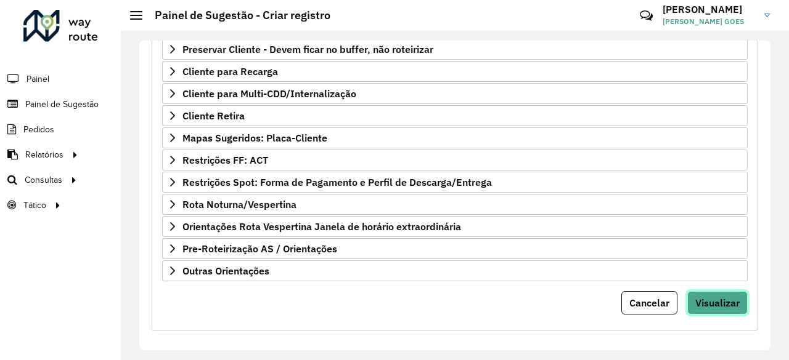
click at [716, 291] on button "Visualizar" at bounding box center [717, 302] width 60 height 23
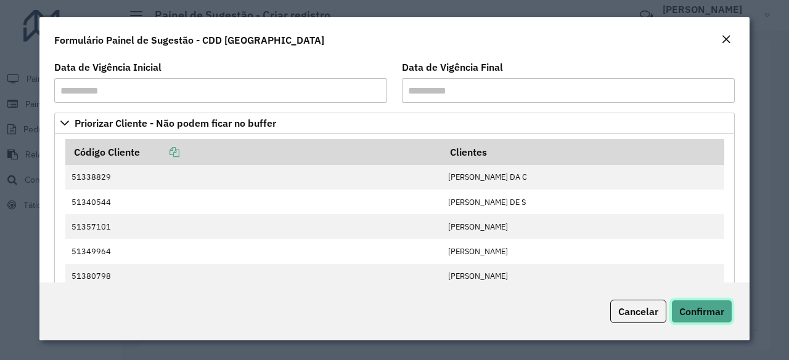
click at [710, 314] on span "Confirmar" at bounding box center [701, 312] width 45 height 12
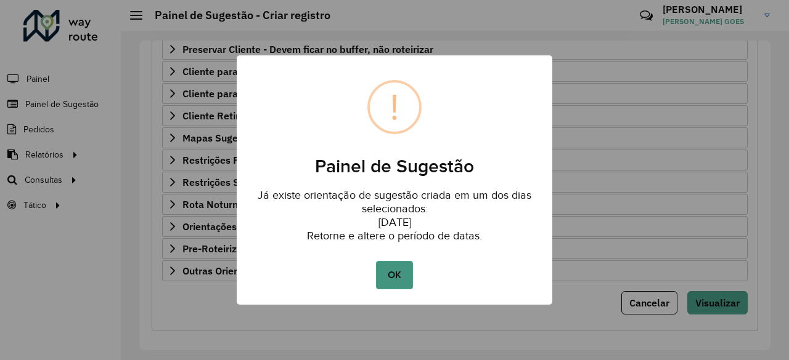
click at [404, 269] on button "OK" at bounding box center [394, 275] width 36 height 28
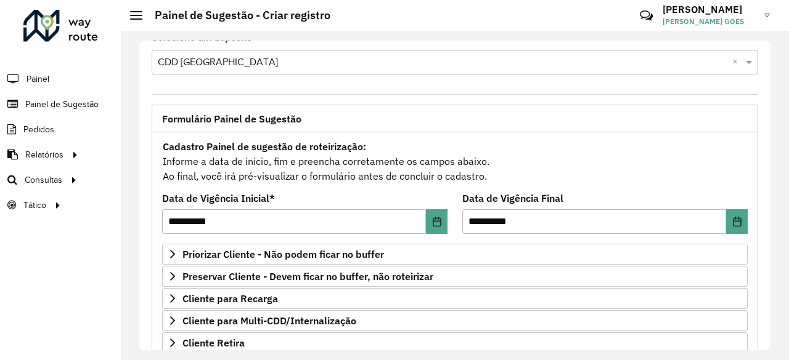
scroll to position [0, 0]
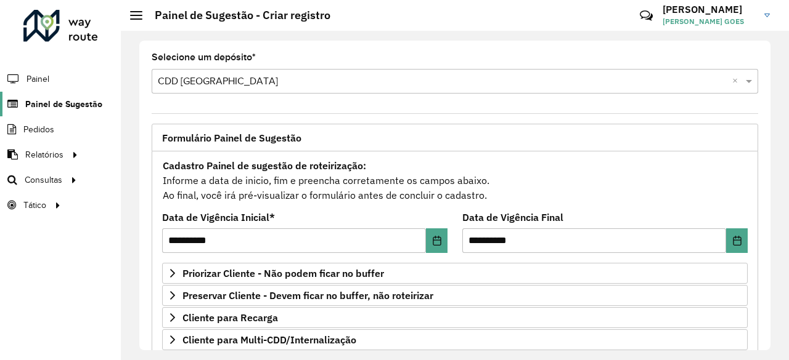
click at [69, 108] on span "Painel de Sugestão" at bounding box center [63, 104] width 77 height 13
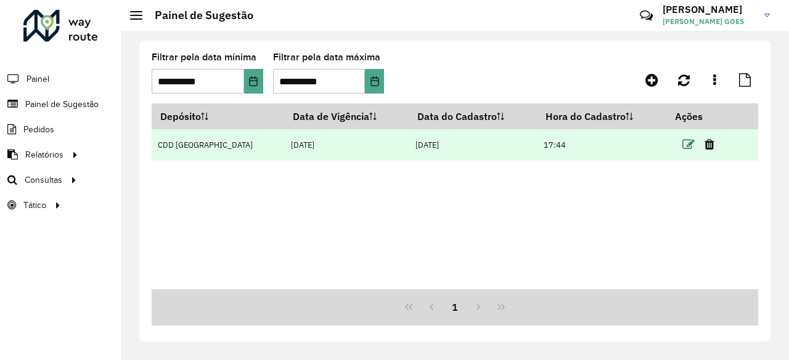
click at [682, 146] on icon at bounding box center [688, 145] width 12 height 12
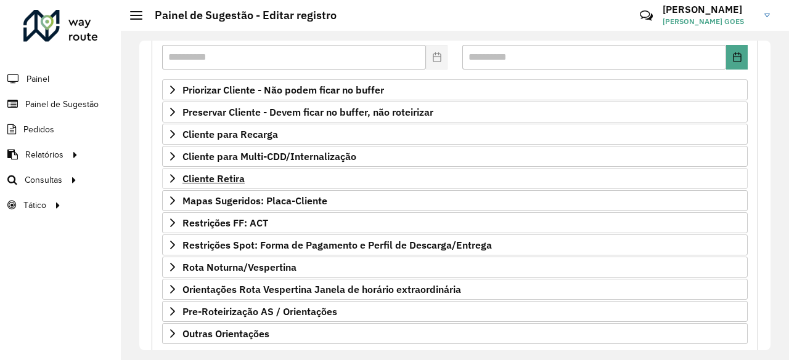
scroll to position [123, 0]
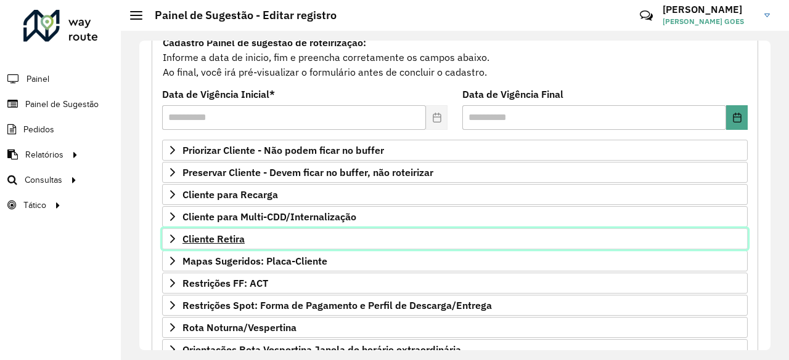
click at [233, 238] on span "Cliente Retira" at bounding box center [213, 239] width 62 height 10
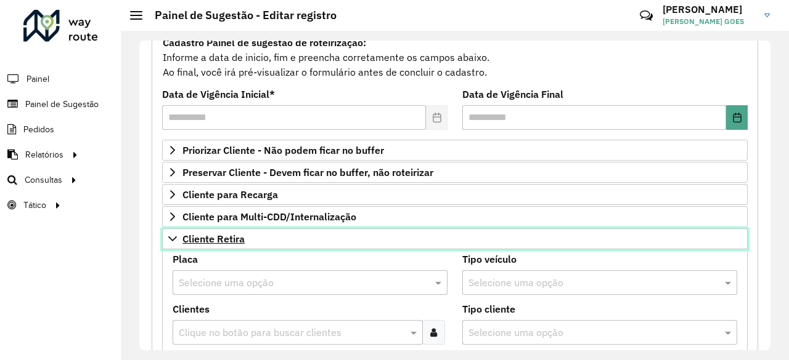
click at [237, 234] on span "Cliente Retira" at bounding box center [213, 239] width 62 height 10
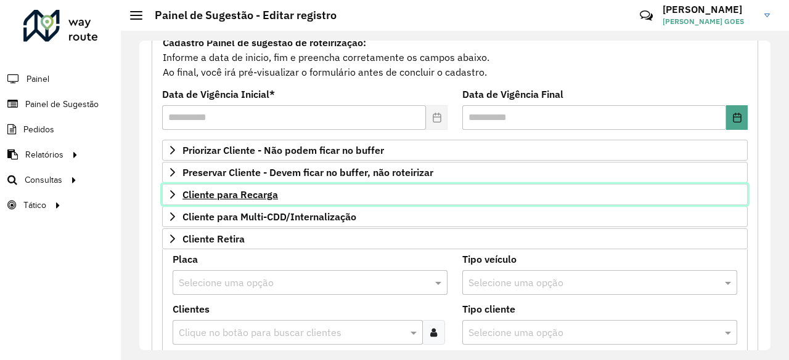
click at [254, 192] on span "Cliente para Recarga" at bounding box center [229, 195] width 95 height 10
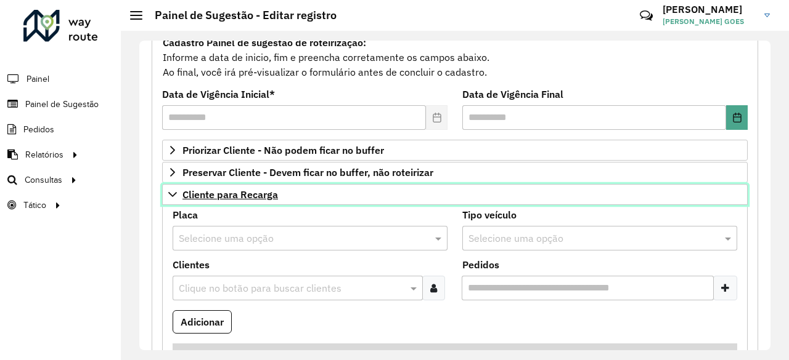
click at [256, 193] on span "Cliente para Recarga" at bounding box center [229, 195] width 95 height 10
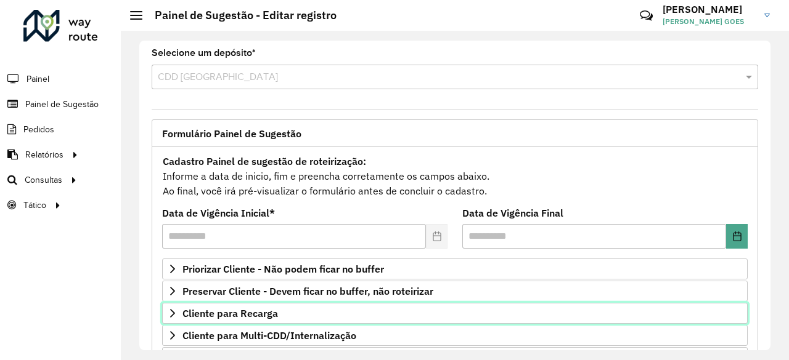
scroll to position [0, 0]
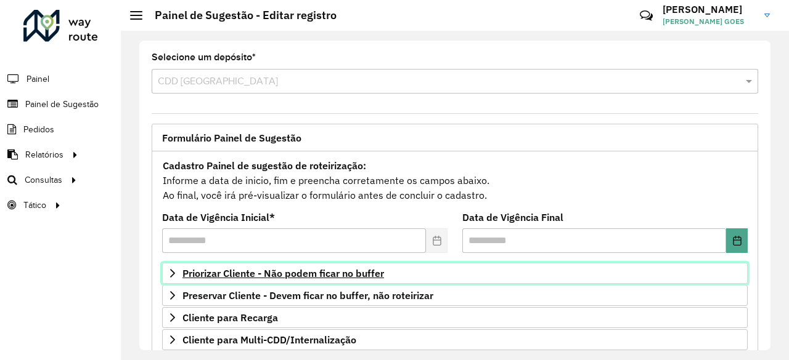
click at [314, 272] on span "Priorizar Cliente - Não podem ficar no buffer" at bounding box center [282, 274] width 201 height 10
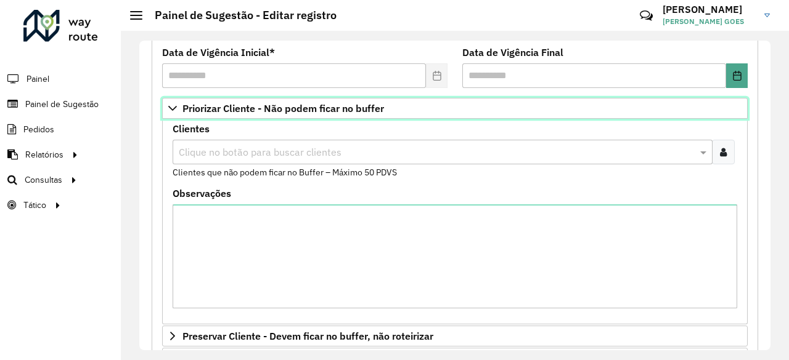
scroll to position [185, 0]
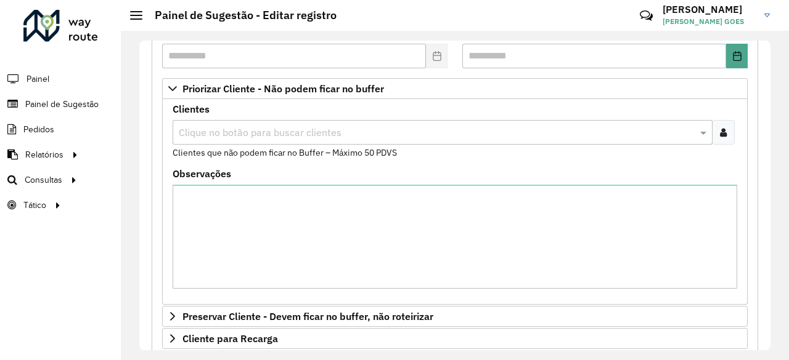
click at [728, 128] on div at bounding box center [723, 132] width 23 height 25
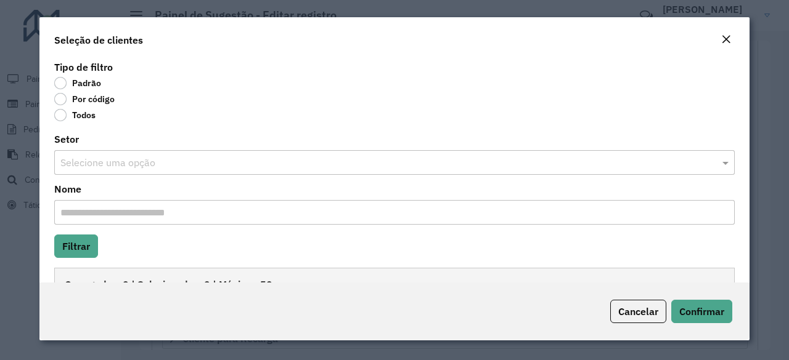
click at [75, 100] on label "Por código" at bounding box center [84, 99] width 60 height 12
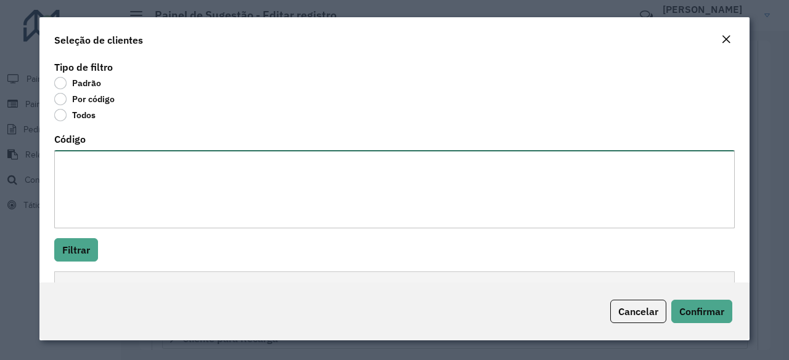
click at [105, 179] on textarea "Código" at bounding box center [394, 189] width 680 height 78
paste textarea "******** ******** ******** ******* ******** ******** ******** ********"
type textarea "******** ******** ******** ******* ******** ******** ******** ********"
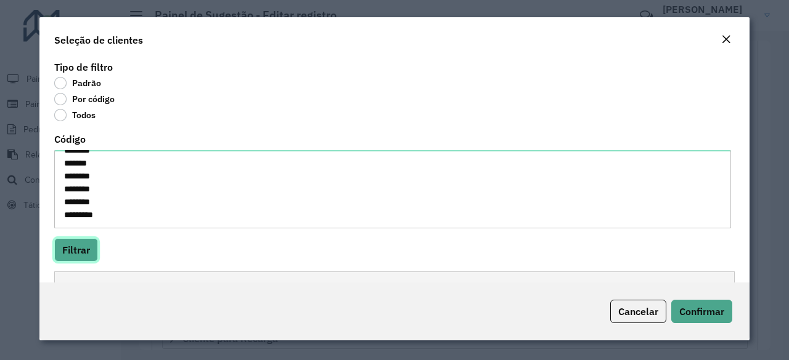
click at [81, 246] on button "Filtrar" at bounding box center [76, 249] width 44 height 23
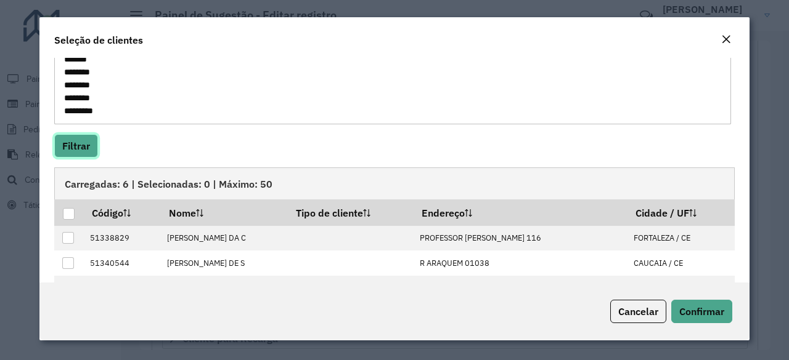
scroll to position [123, 0]
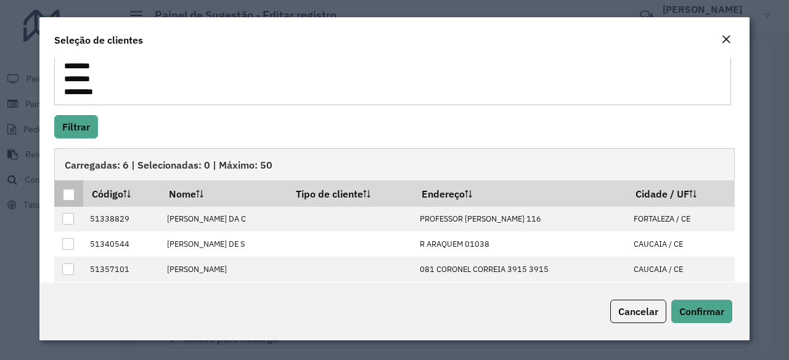
click at [67, 188] on p-tableheadercheckbox at bounding box center [69, 194] width 12 height 12
click at [75, 198] on div at bounding box center [69, 195] width 12 height 12
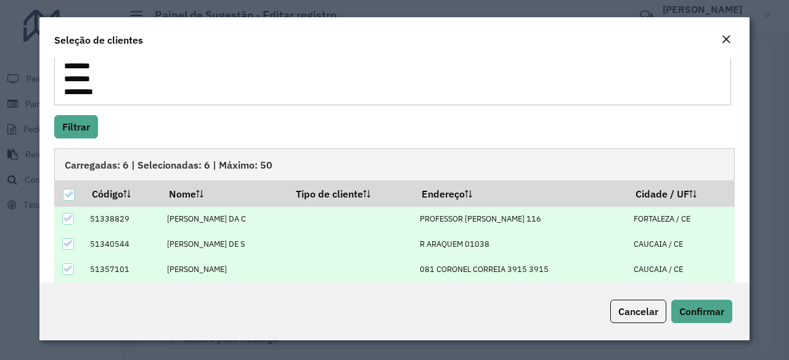
click at [721, 324] on div "Cancelar Confirmar" at bounding box center [394, 312] width 710 height 58
click at [712, 317] on span "Confirmar" at bounding box center [701, 312] width 45 height 12
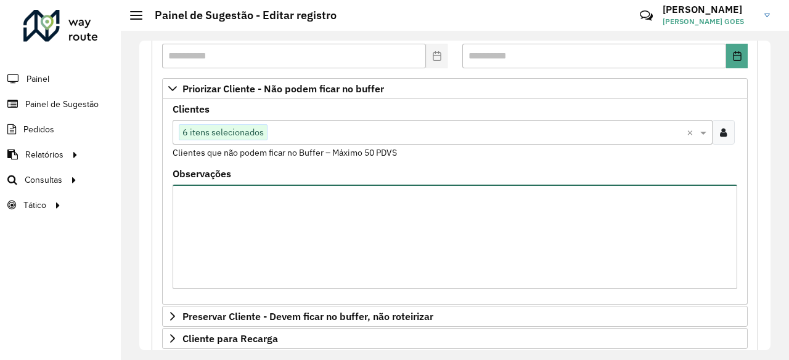
click at [407, 231] on textarea "Observações" at bounding box center [454, 237] width 564 height 104
paste textarea "******** ******** ******** ******* ******** ******** ******** ********"
drag, startPoint x: 390, startPoint y: 236, endPoint x: 304, endPoint y: 245, distance: 86.7
click at [323, 242] on textarea "******** ******** ******** ******* ******** ******** ******** ********" at bounding box center [452, 237] width 561 height 104
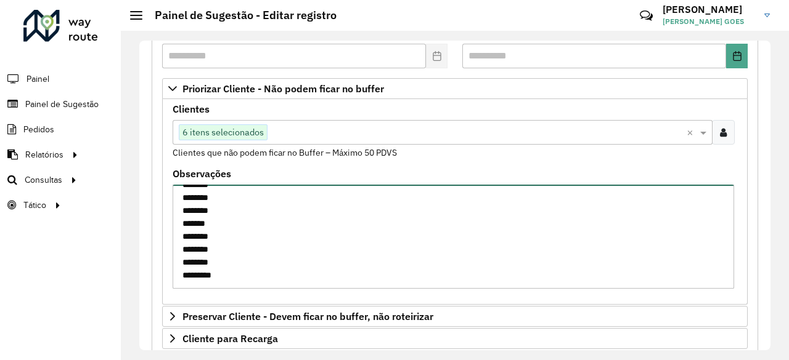
click at [244, 256] on textarea "******** ******** ******** ******* ******** ******** ******** ********" at bounding box center [452, 237] width 561 height 104
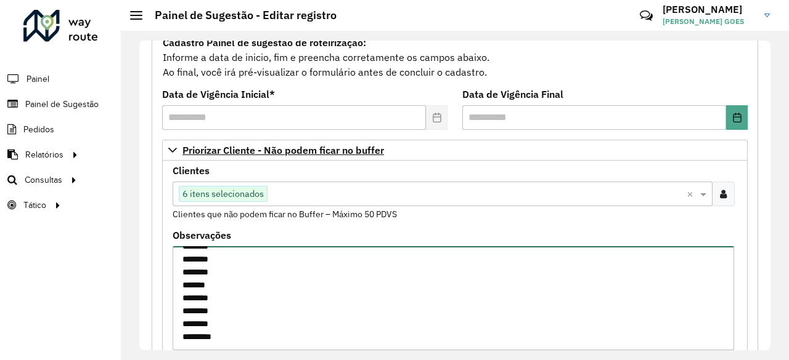
scroll to position [123, 0]
type textarea "**********"
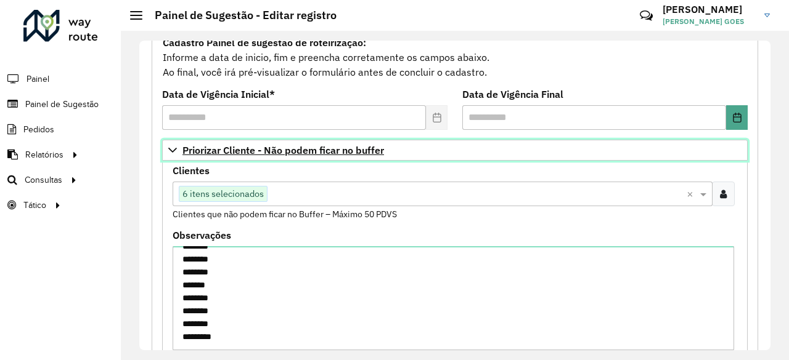
click at [185, 150] on span "Priorizar Cliente - Não podem ficar no buffer" at bounding box center [282, 150] width 201 height 10
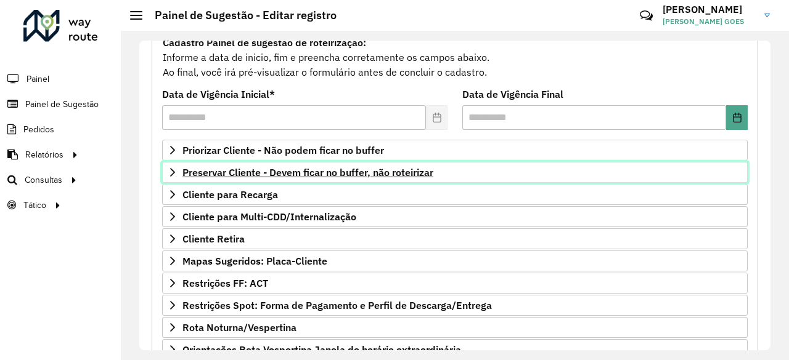
click at [262, 174] on span "Preservar Cliente - Devem ficar no buffer, não roteirizar" at bounding box center [307, 173] width 251 height 10
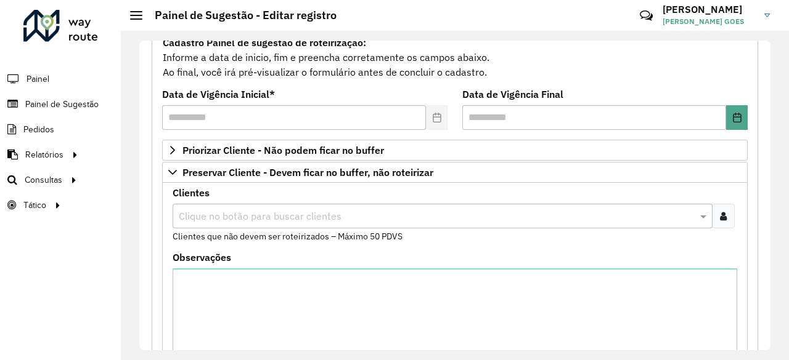
click at [283, 217] on input "text" at bounding box center [436, 216] width 521 height 15
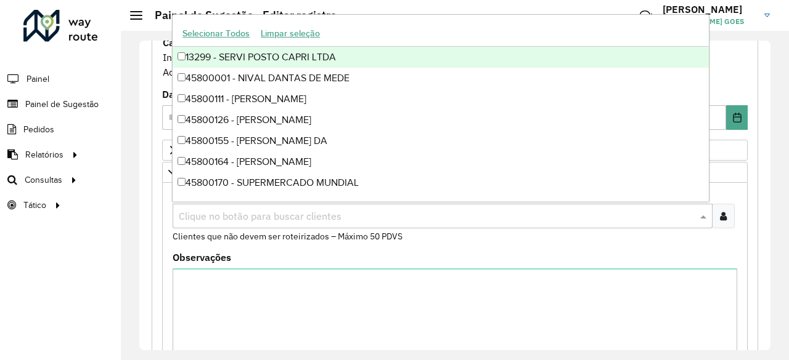
paste input "*****"
type input "*****"
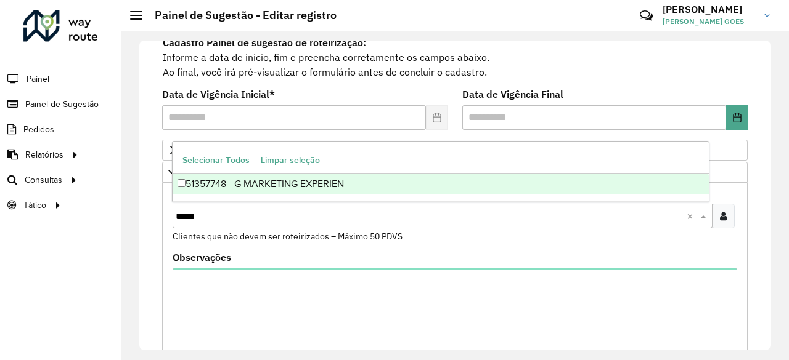
click at [251, 190] on div "51357748 - G MARKETING EXPERIEN" at bounding box center [439, 184] width 535 height 21
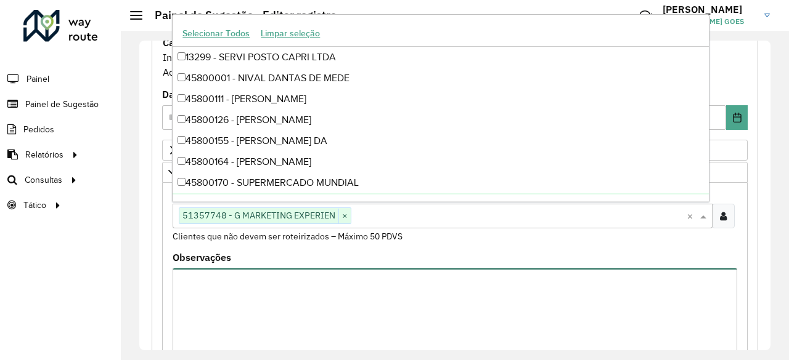
click at [262, 289] on textarea "Observações" at bounding box center [454, 321] width 564 height 104
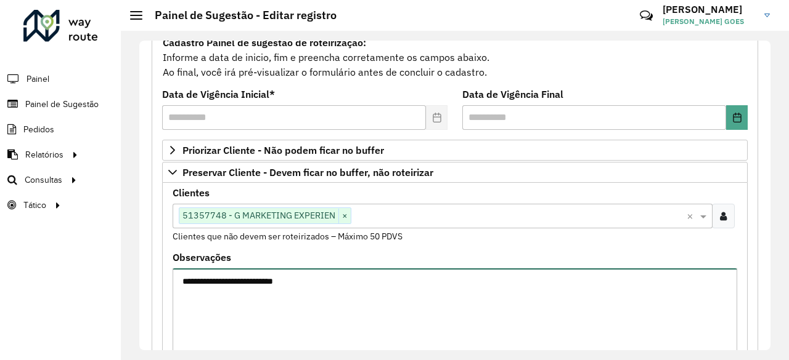
type textarea "**********"
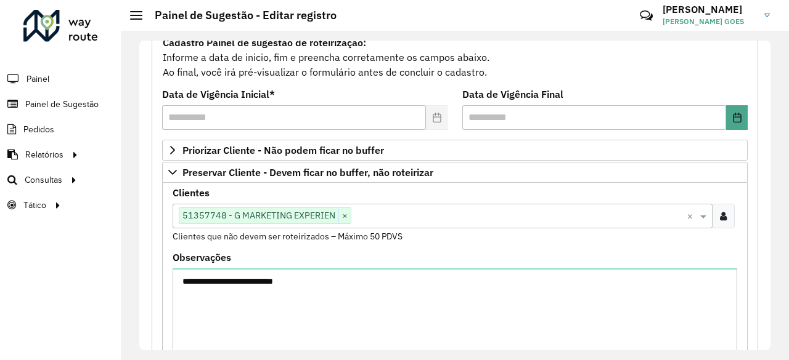
click at [350, 262] on div "**********" at bounding box center [454, 313] width 564 height 120
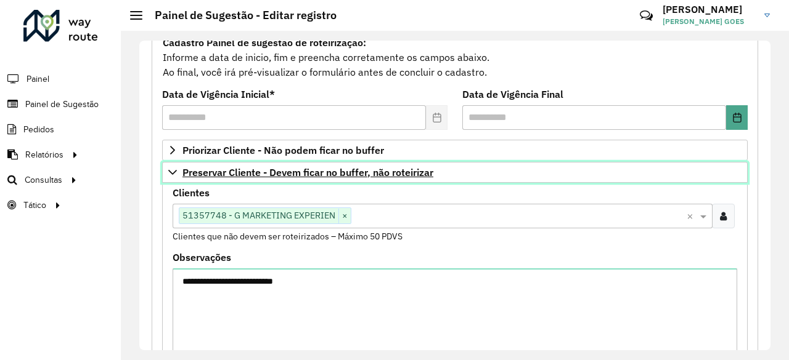
click at [172, 176] on link "Preservar Cliente - Devem ficar no buffer, não roteirizar" at bounding box center [454, 172] width 585 height 21
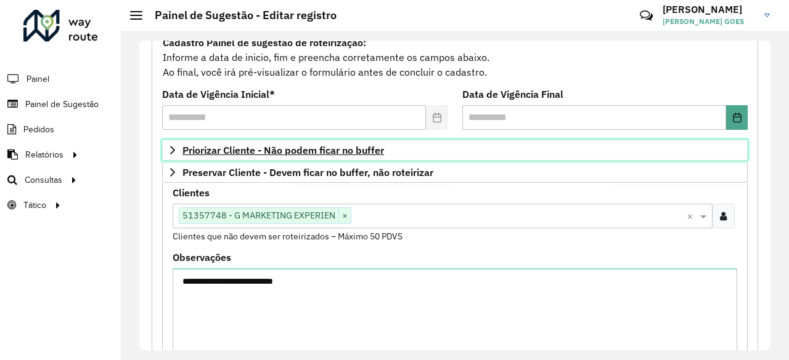
click at [175, 151] on icon at bounding box center [173, 150] width 10 height 10
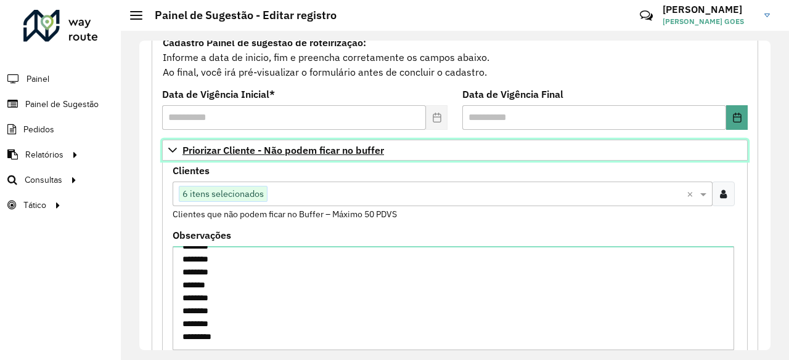
click at [175, 151] on icon at bounding box center [173, 150] width 10 height 10
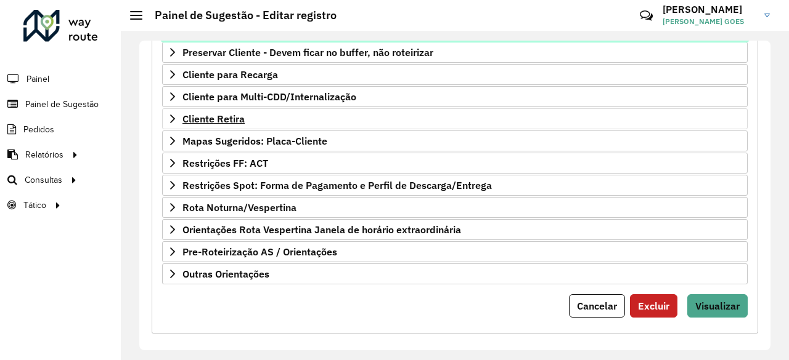
scroll to position [246, 0]
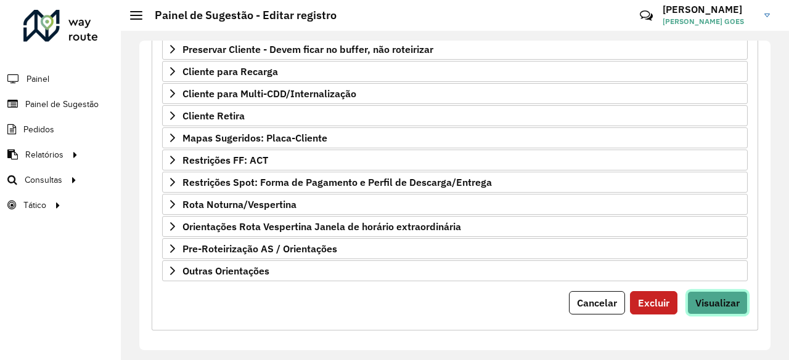
click at [716, 298] on span "Visualizar" at bounding box center [717, 303] width 44 height 12
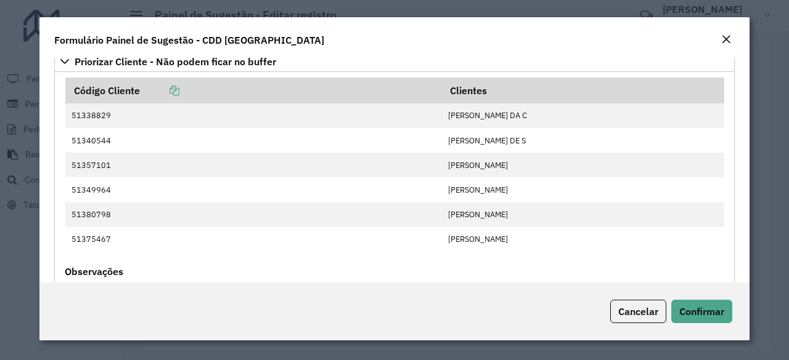
scroll to position [0, 0]
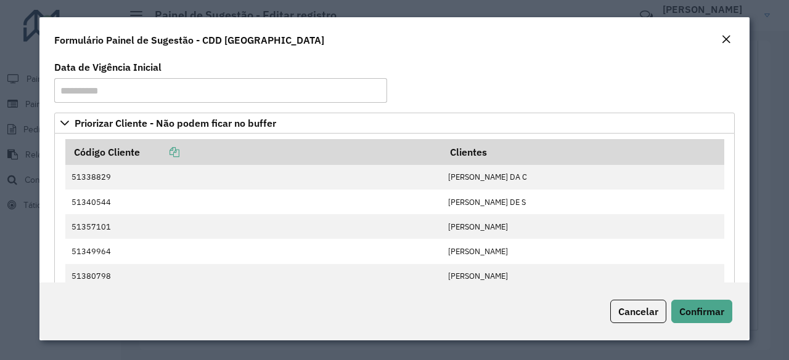
click at [716, 326] on div "Cancelar Confirmar" at bounding box center [394, 312] width 710 height 58
click at [718, 312] on span "Confirmar" at bounding box center [701, 312] width 45 height 12
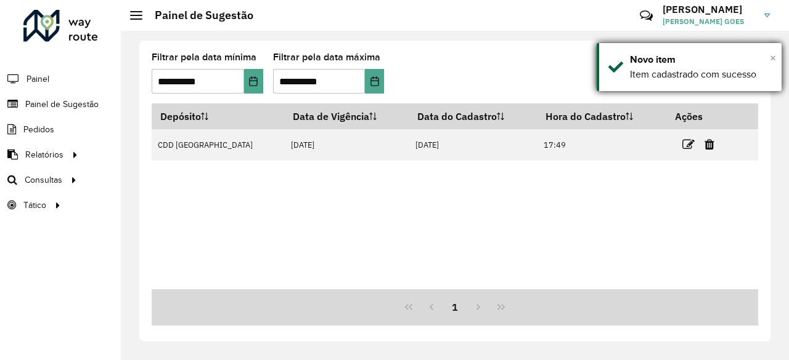
click at [771, 61] on span "×" at bounding box center [772, 58] width 6 height 14
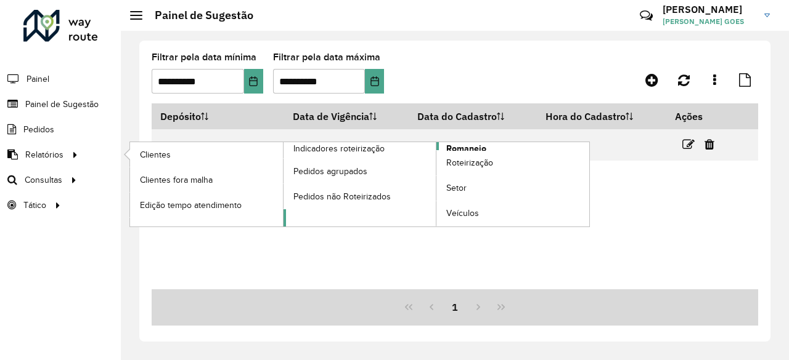
click at [458, 147] on span "Romaneio" at bounding box center [466, 148] width 40 height 13
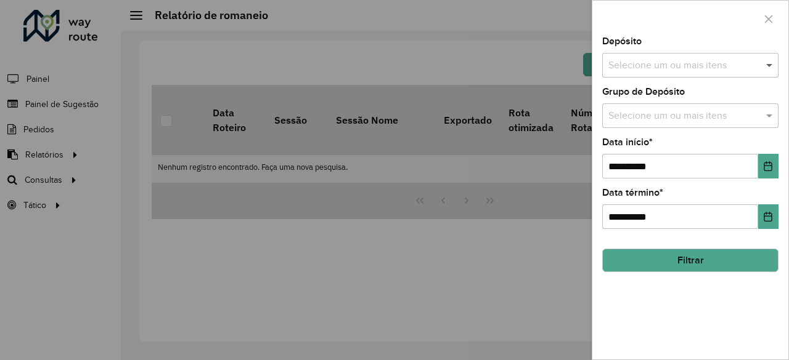
click at [766, 67] on span at bounding box center [770, 65] width 15 height 15
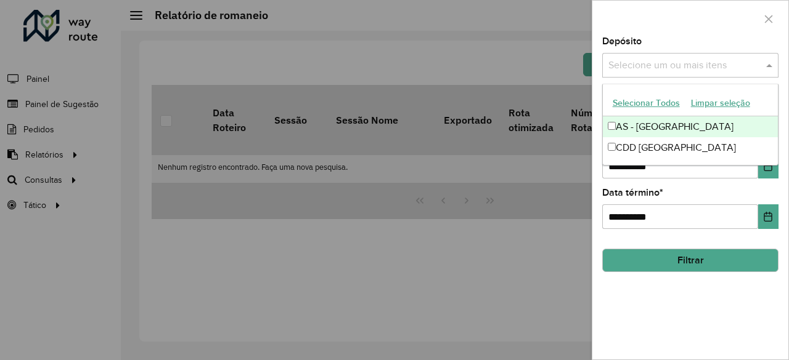
click at [340, 98] on div at bounding box center [394, 180] width 789 height 360
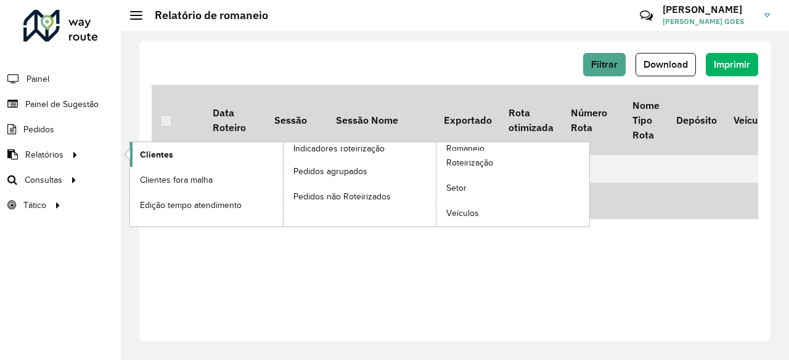
click at [174, 159] on link "Clientes" at bounding box center [206, 154] width 153 height 25
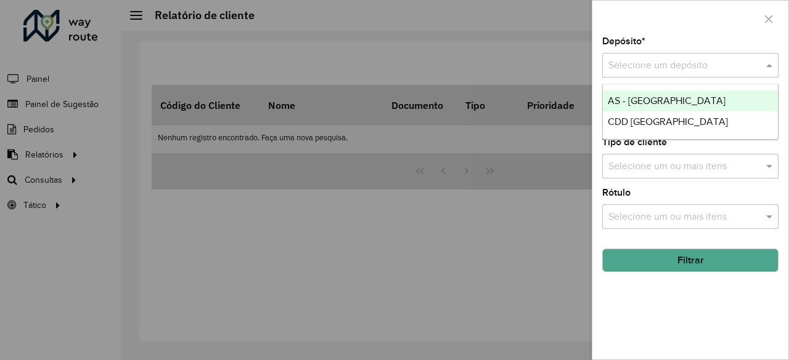
click at [749, 66] on div at bounding box center [690, 65] width 176 height 15
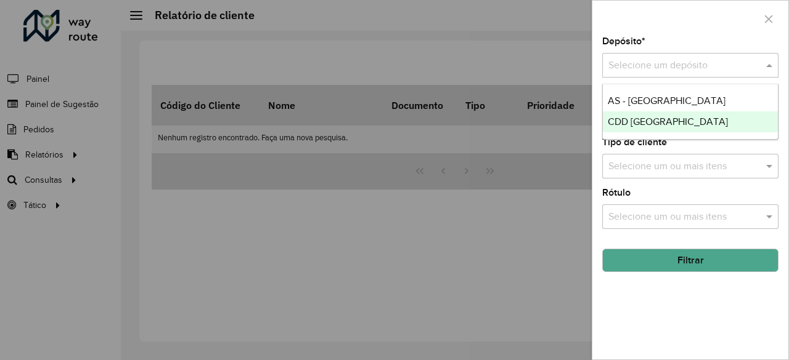
click at [659, 123] on span "CDD [GEOGRAPHIC_DATA]" at bounding box center [667, 121] width 120 height 10
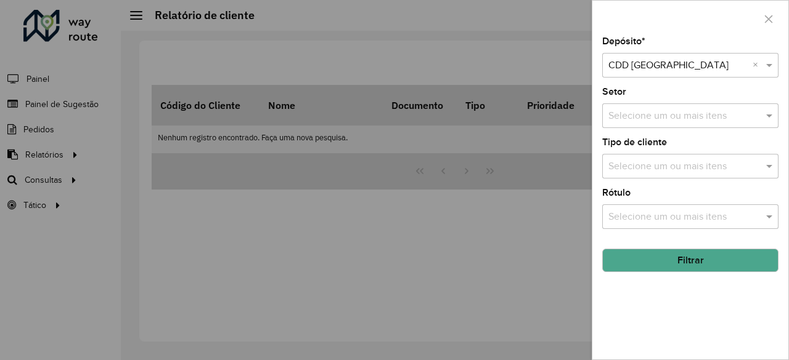
click at [742, 170] on input "text" at bounding box center [684, 167] width 158 height 15
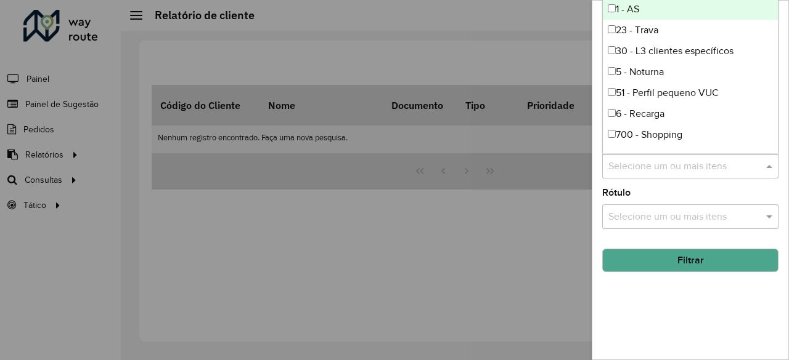
click at [709, 232] on div "Depósito * Selecione um depósito × CDD Fortaleza × Setor Selecione um ou mais i…" at bounding box center [690, 198] width 196 height 323
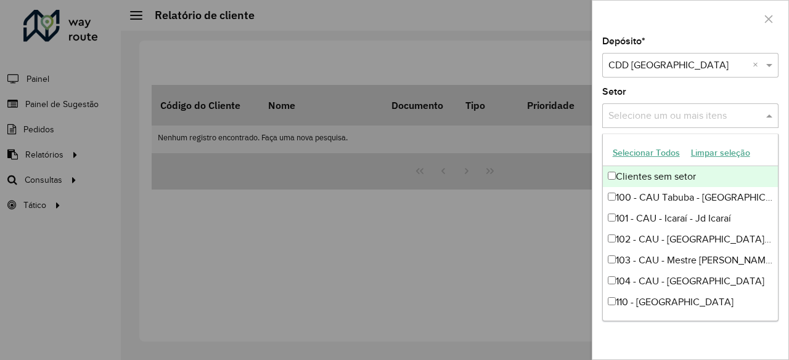
click at [698, 107] on div "Selecione um ou mais itens" at bounding box center [690, 115] width 176 height 25
click at [699, 99] on div "Setor Selecione um ou mais itens" at bounding box center [690, 107] width 176 height 41
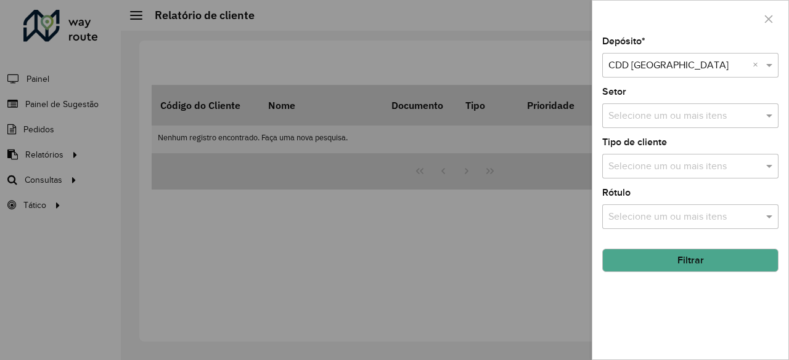
click at [483, 182] on div at bounding box center [394, 180] width 789 height 360
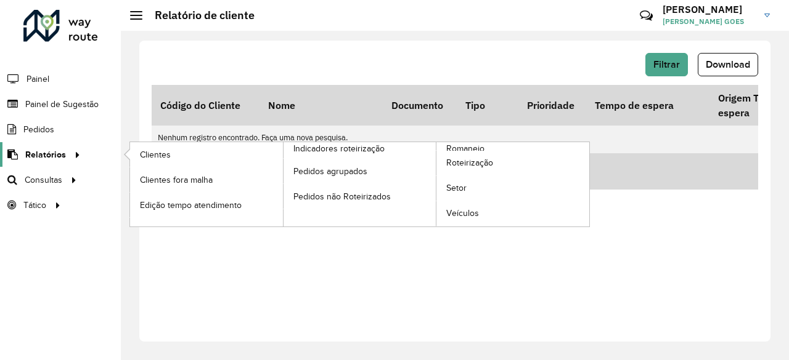
click at [73, 147] on icon at bounding box center [75, 154] width 10 height 18
click at [154, 151] on span "Clientes" at bounding box center [156, 154] width 33 height 13
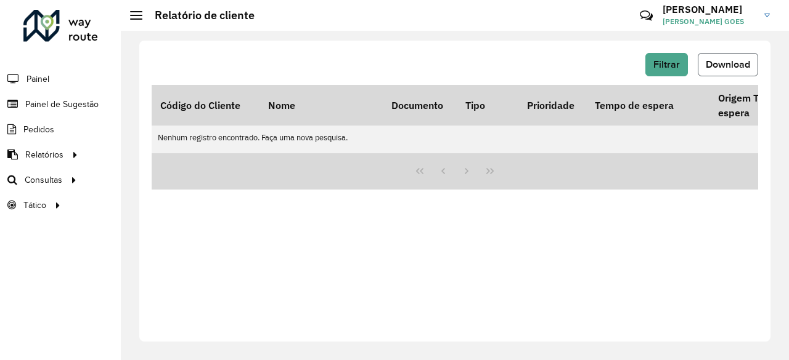
click at [713, 68] on span "Download" at bounding box center [727, 64] width 44 height 10
click at [717, 57] on button "Download" at bounding box center [727, 64] width 60 height 23
click at [659, 62] on span "Filtrar" at bounding box center [666, 64] width 26 height 10
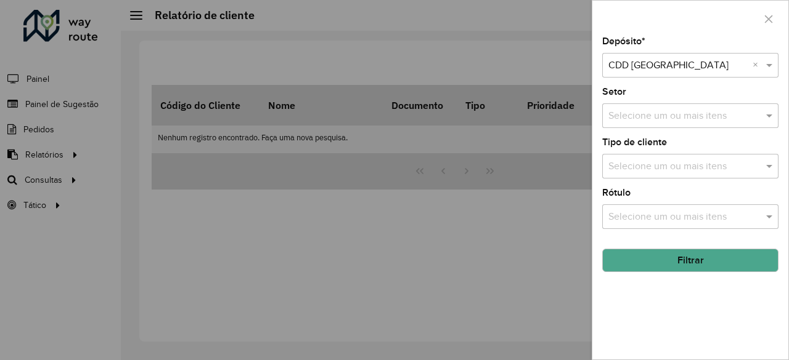
click at [755, 172] on input "text" at bounding box center [684, 167] width 158 height 15
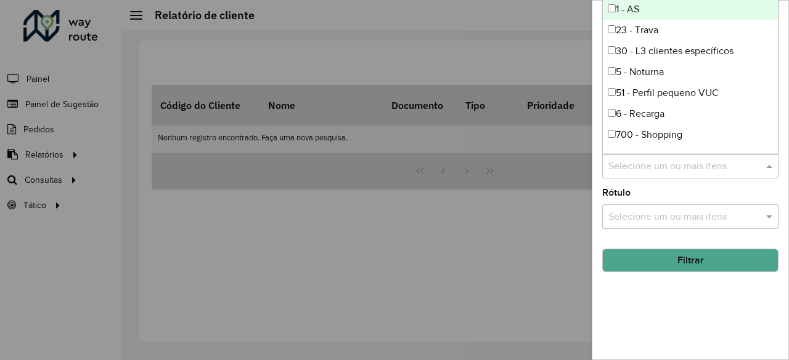
click at [575, 198] on div at bounding box center [394, 180] width 789 height 360
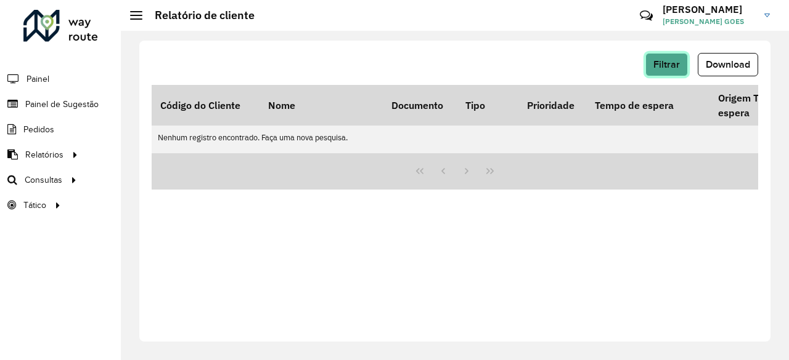
click at [675, 72] on button "Filtrar" at bounding box center [666, 64] width 43 height 23
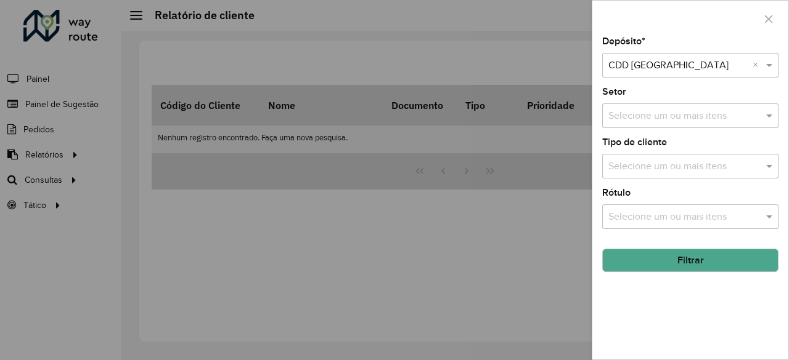
click at [711, 115] on input "text" at bounding box center [684, 116] width 158 height 15
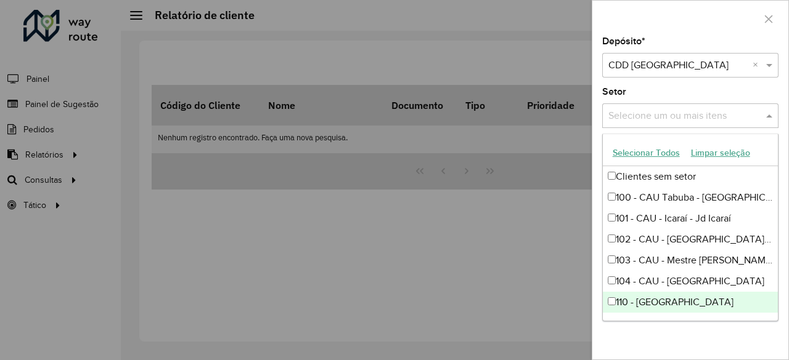
click at [690, 321] on div "Depósito * Selecione um depósito × CDD Fortaleza × Setor Selecione um ou mais i…" at bounding box center [690, 198] width 196 height 323
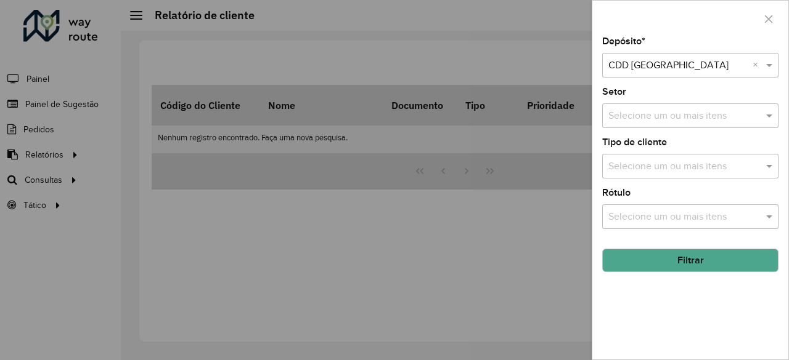
click at [678, 225] on div "Selecione um ou mais itens" at bounding box center [690, 217] width 176 height 25
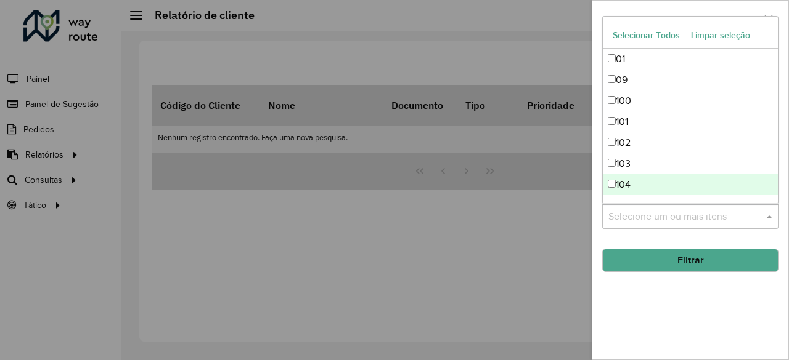
click at [667, 312] on div "Depósito * Selecione um depósito × CDD Fortaleza × Setor Selecione um ou mais i…" at bounding box center [690, 198] width 196 height 323
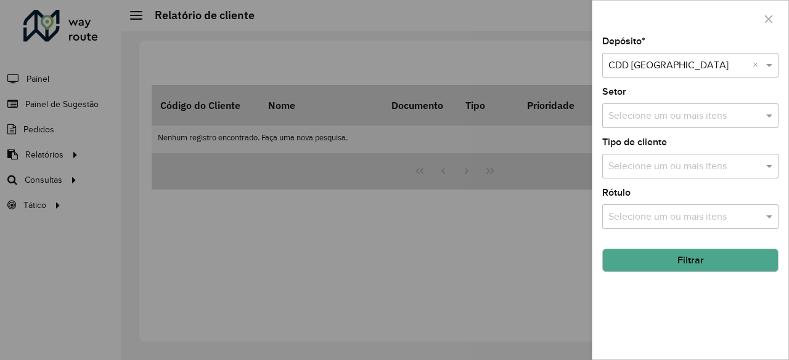
click at [689, 168] on input "text" at bounding box center [684, 167] width 158 height 15
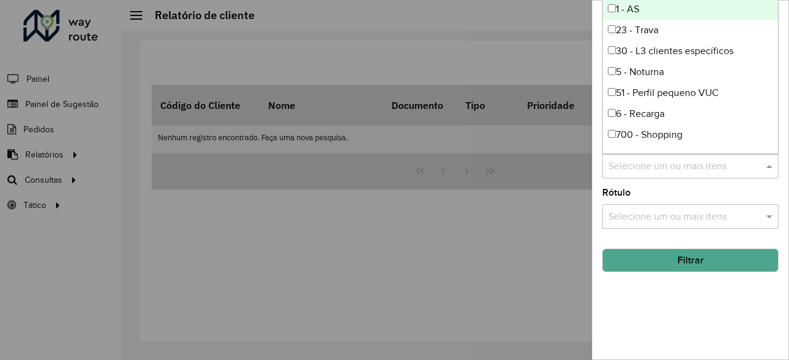
click at [668, 296] on div "Depósito * Selecione um depósito × CDD Fortaleza × Setor Selecione um ou mais i…" at bounding box center [690, 198] width 196 height 323
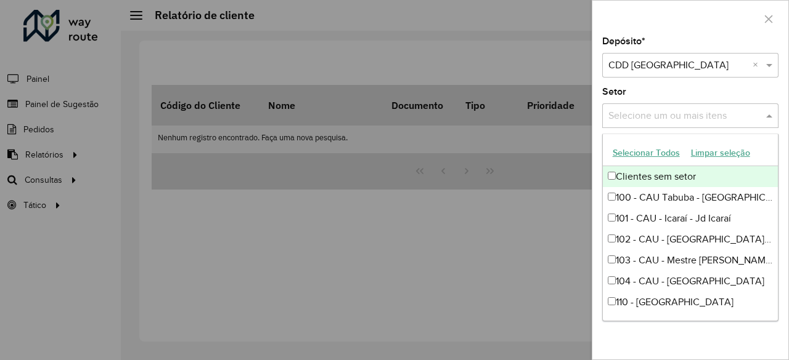
click at [692, 125] on div "Selecione um ou mais itens" at bounding box center [690, 115] width 176 height 25
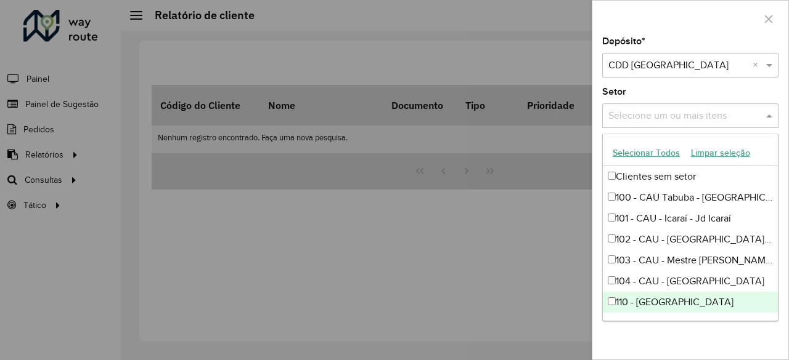
click at [671, 337] on div "Depósito * Selecione um depósito × CDD Fortaleza × Setor Selecione um ou mais i…" at bounding box center [690, 198] width 196 height 323
